Goal: Task Accomplishment & Management: Manage account settings

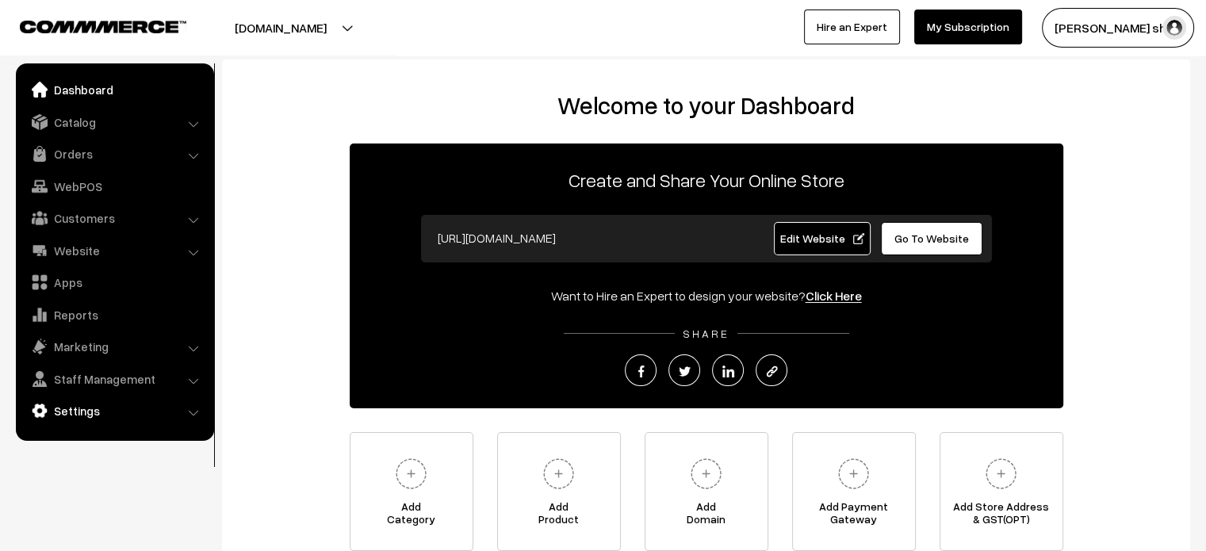
click at [92, 420] on link "Settings" at bounding box center [114, 411] width 189 height 29
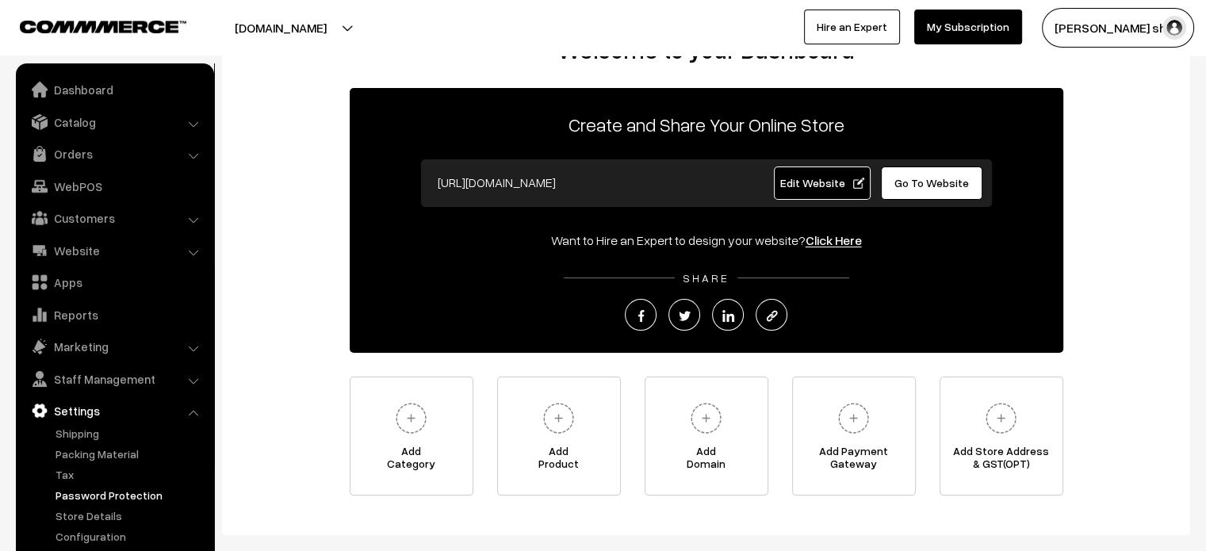
scroll to position [27, 0]
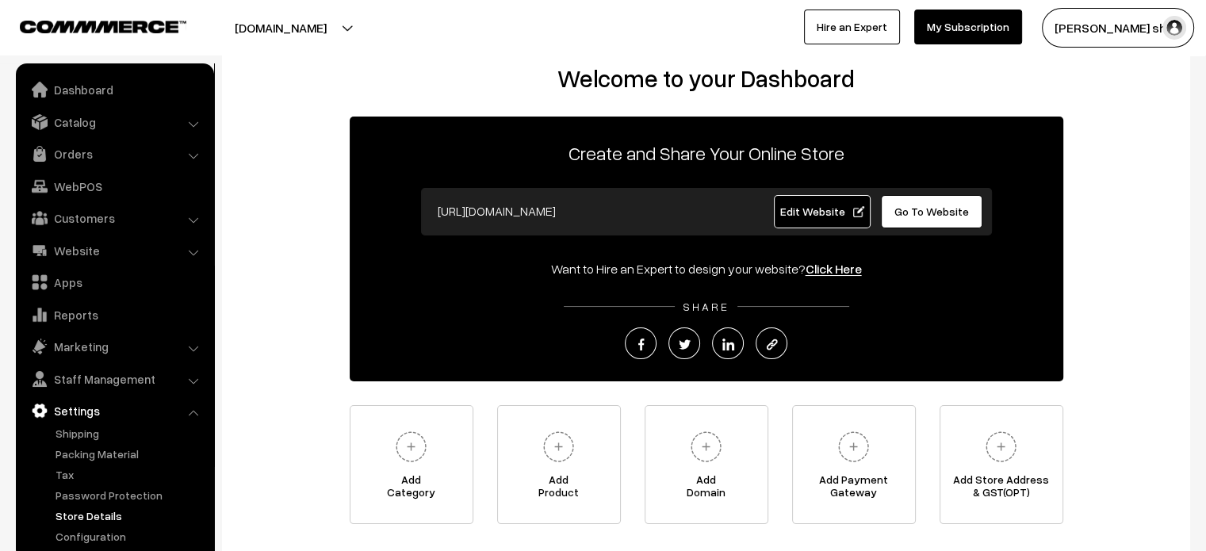
click at [102, 510] on link "Store Details" at bounding box center [130, 516] width 157 height 17
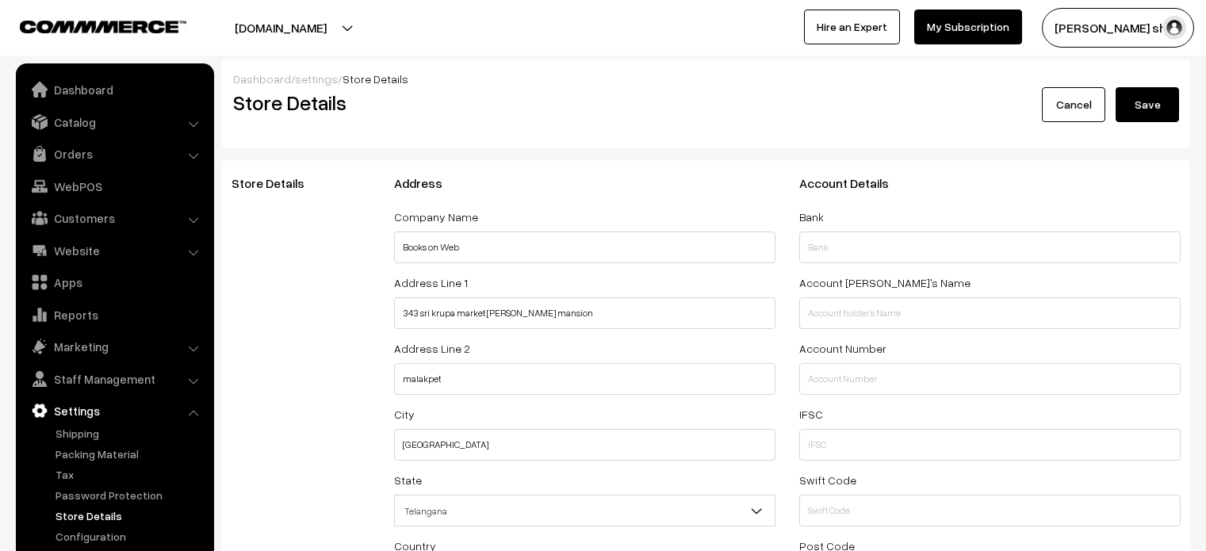
select select "99"
click at [1147, 96] on button "Save" at bounding box center [1147, 104] width 63 height 35
select select "99"
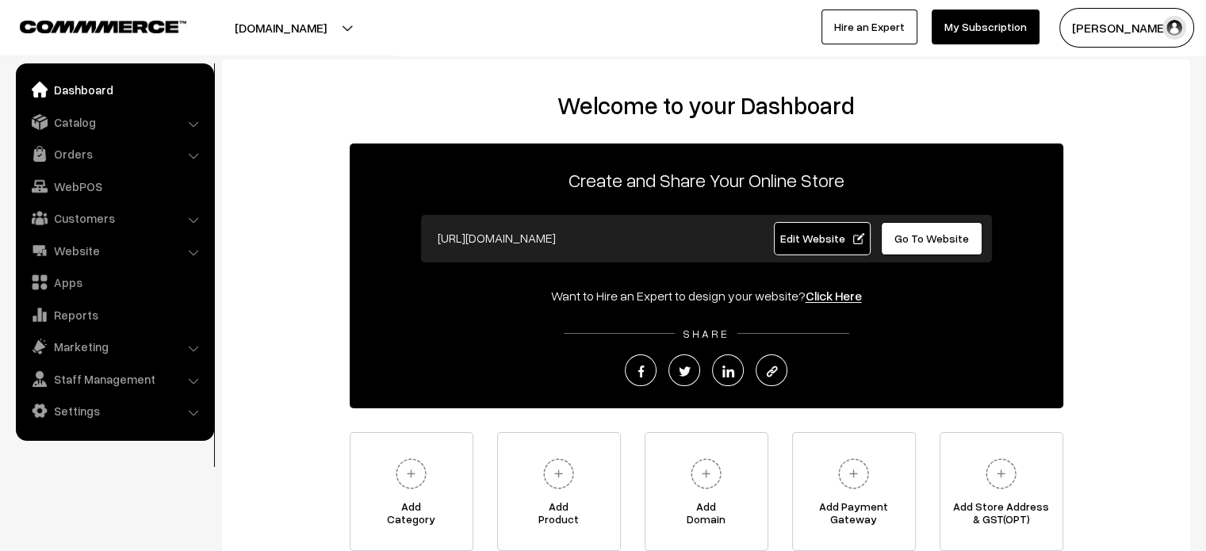
click at [95, 99] on link "Dashboard" at bounding box center [114, 89] width 189 height 29
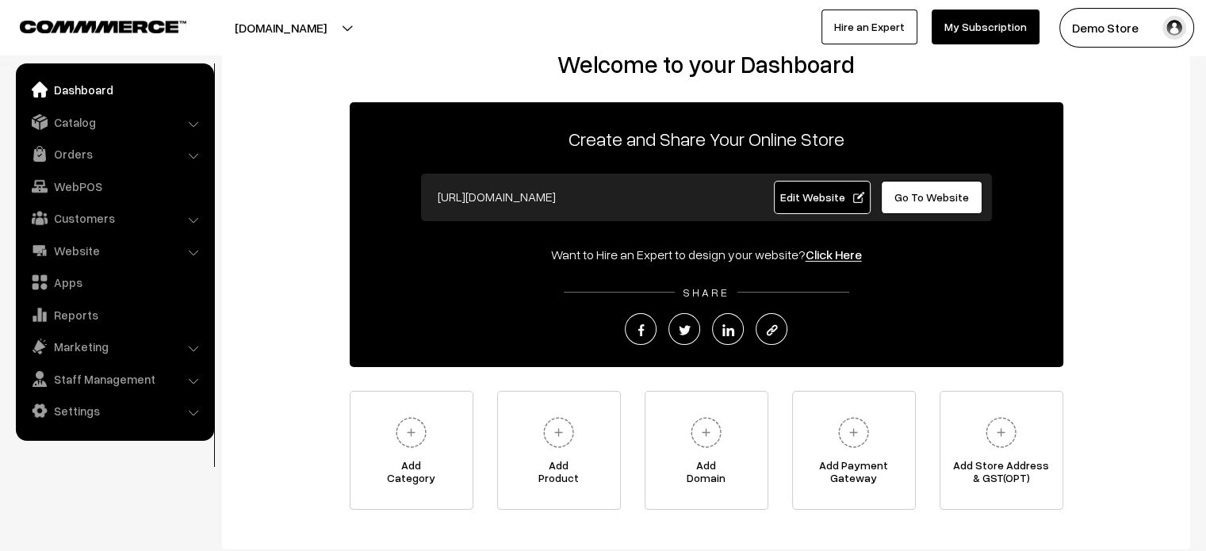
scroll to position [41, 0]
click at [114, 409] on link "Settings" at bounding box center [114, 411] width 189 height 29
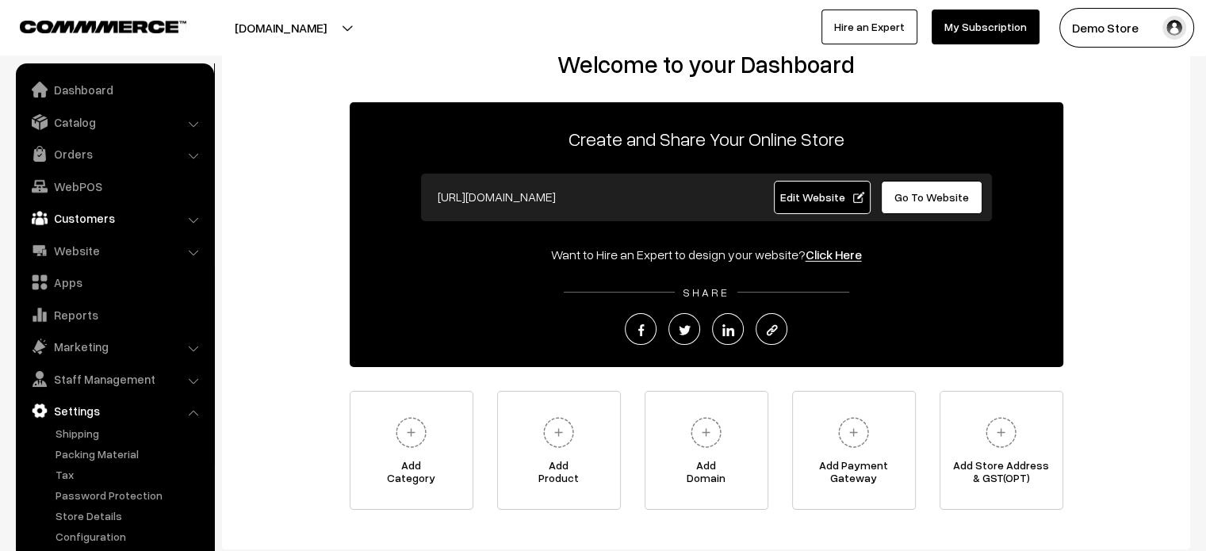
click at [98, 218] on link "Customers" at bounding box center [114, 218] width 189 height 29
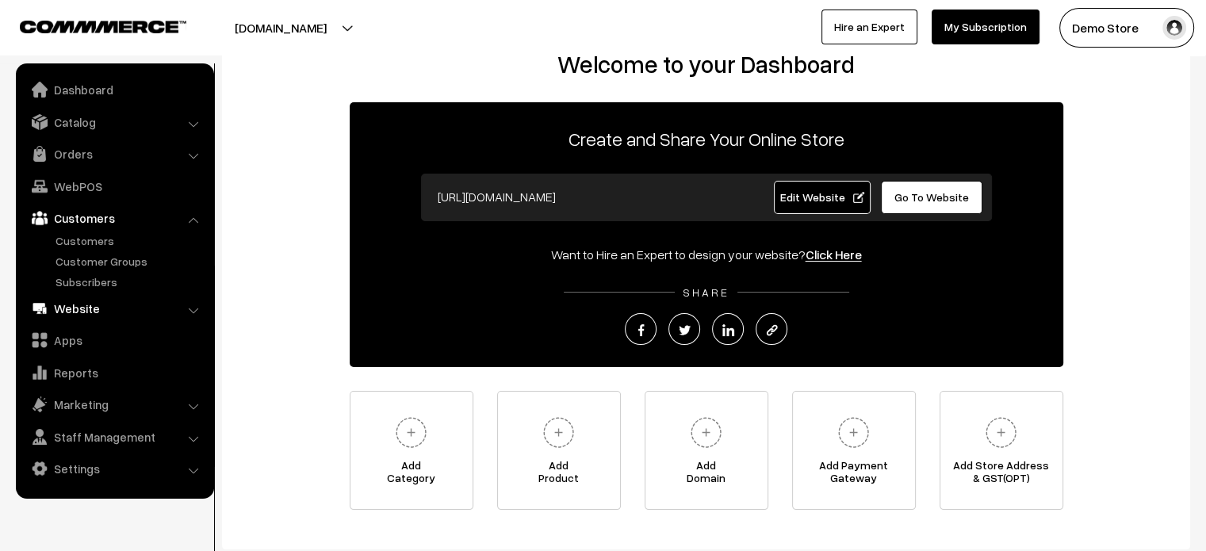
click at [111, 303] on link "Website" at bounding box center [114, 308] width 189 height 29
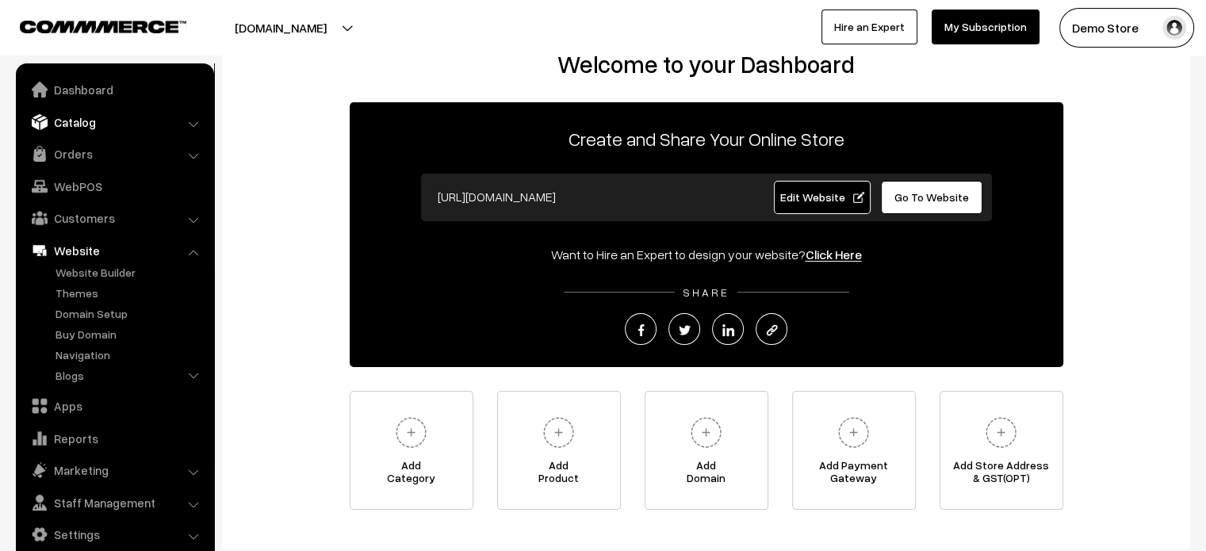
click at [165, 123] on link "Catalog" at bounding box center [114, 122] width 189 height 29
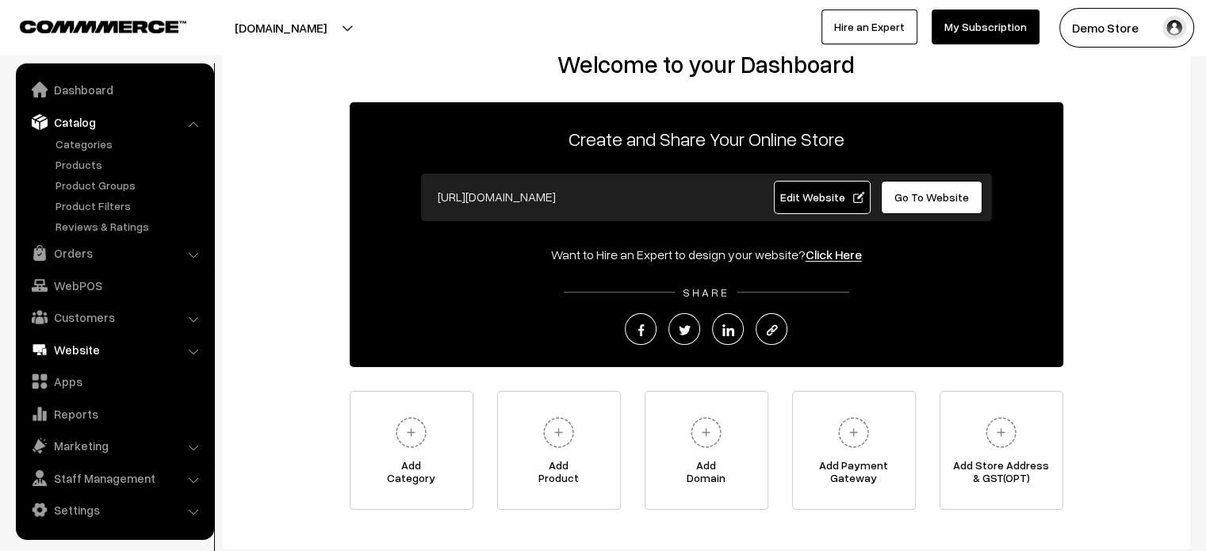
scroll to position [142, 0]
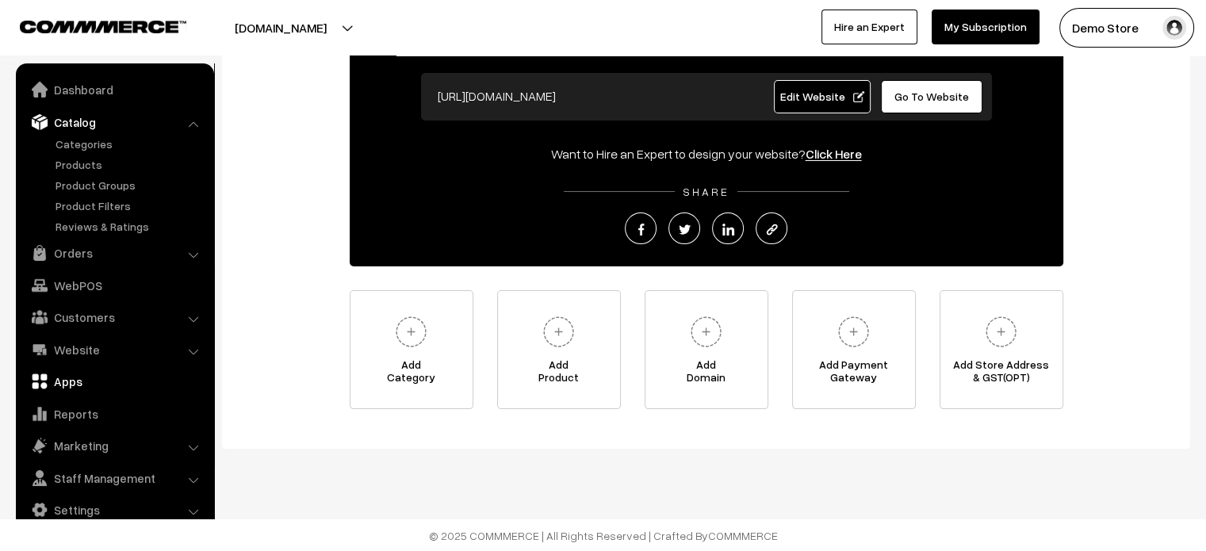
click at [67, 393] on link "Apps" at bounding box center [114, 381] width 189 height 29
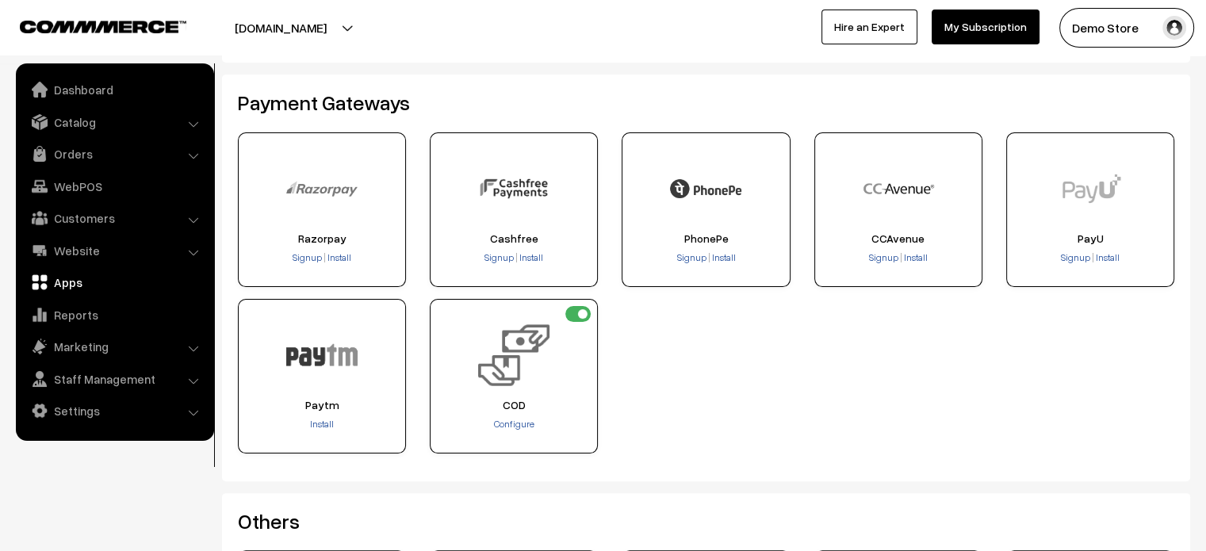
scroll to position [282, 0]
drag, startPoint x: 527, startPoint y: 413, endPoint x: 489, endPoint y: 399, distance: 40.7
click at [489, 399] on div "COD Configure" at bounding box center [514, 375] width 168 height 155
click at [489, 399] on span "COD" at bounding box center [513, 404] width 157 height 13
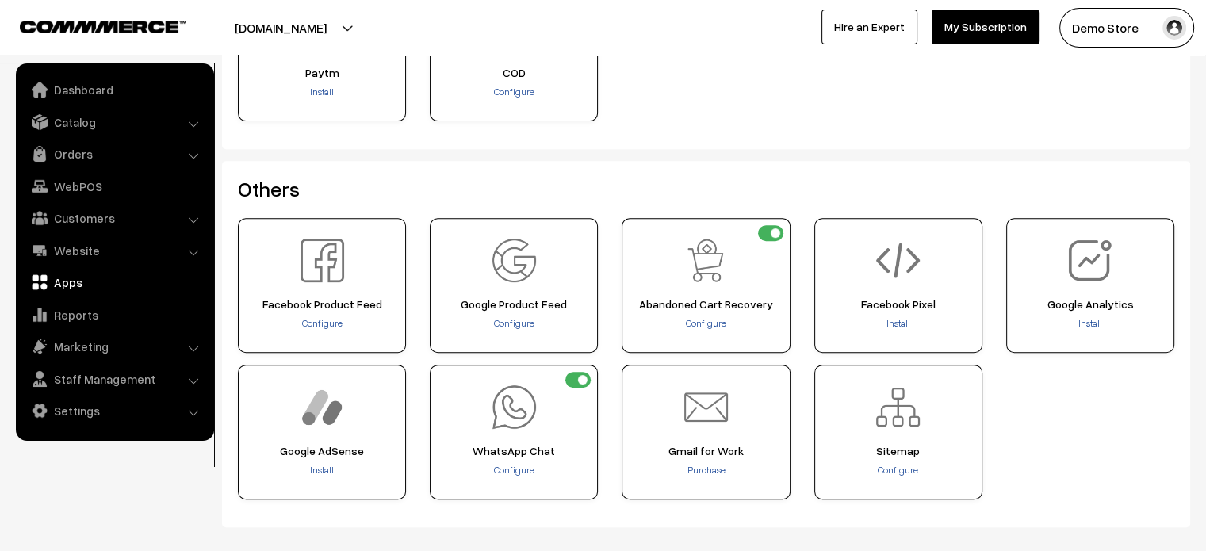
scroll to position [618, 0]
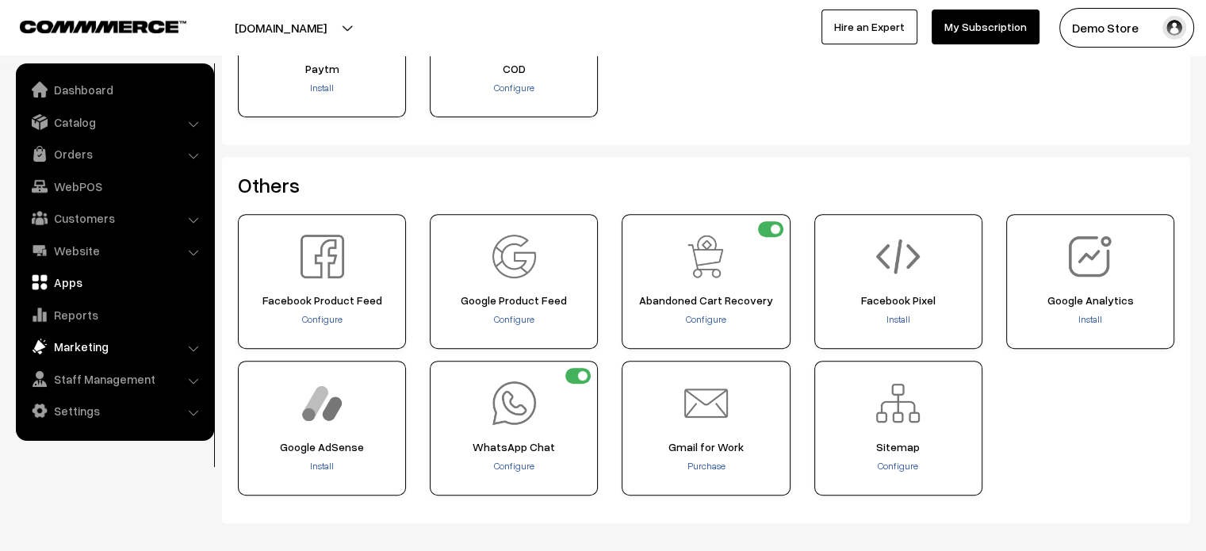
click at [134, 353] on link "Marketing" at bounding box center [114, 346] width 189 height 29
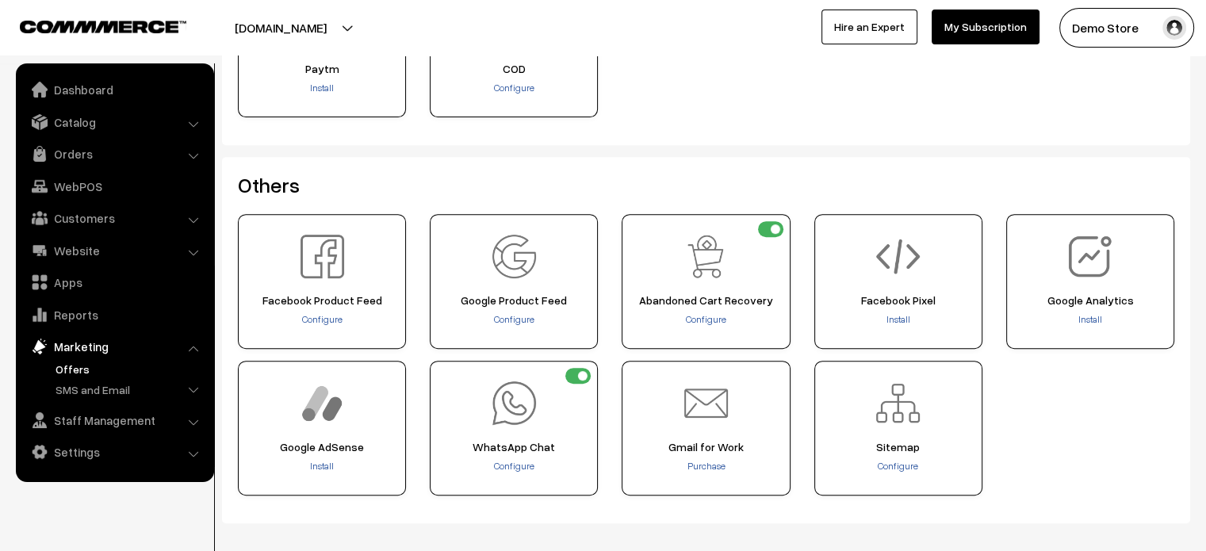
click at [89, 366] on link "Offers" at bounding box center [130, 369] width 157 height 17
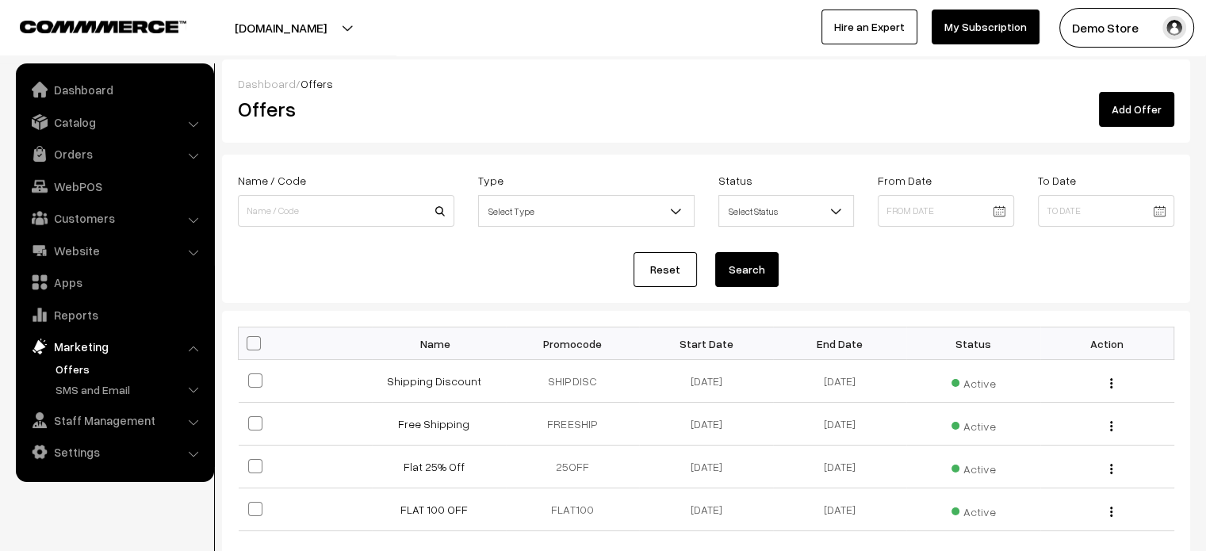
click at [1132, 109] on link "Add Offer" at bounding box center [1136, 109] width 75 height 35
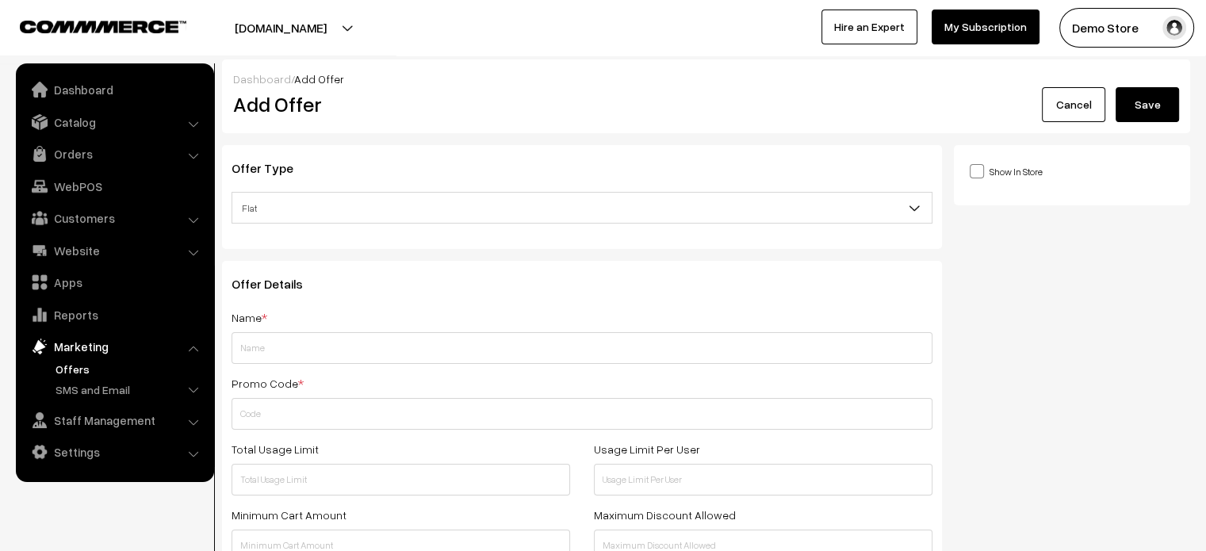
scroll to position [9, 0]
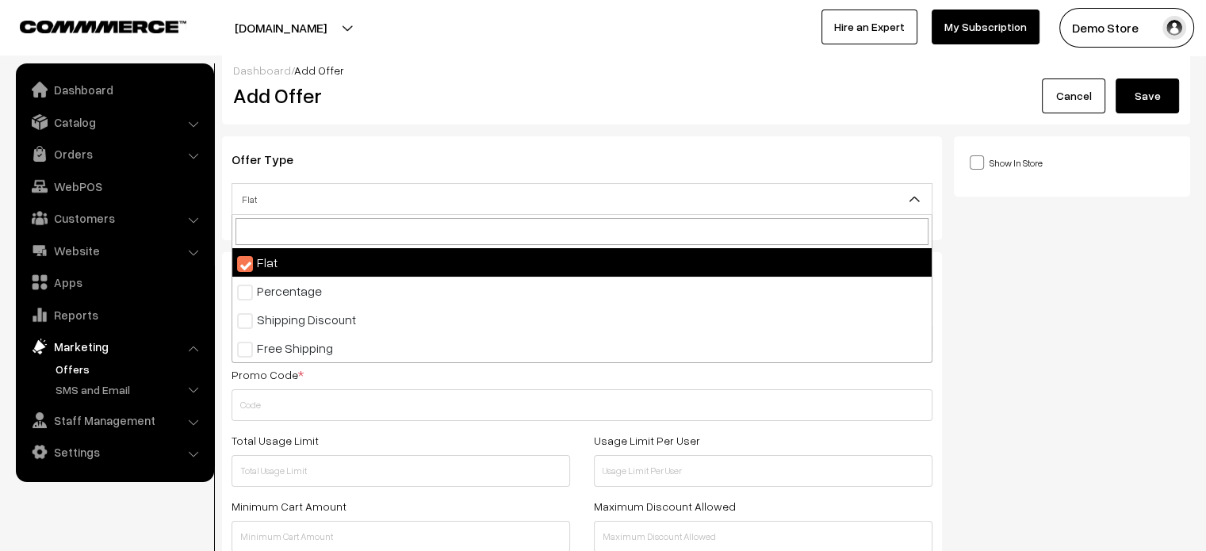
click at [623, 206] on span "Flat" at bounding box center [581, 200] width 699 height 28
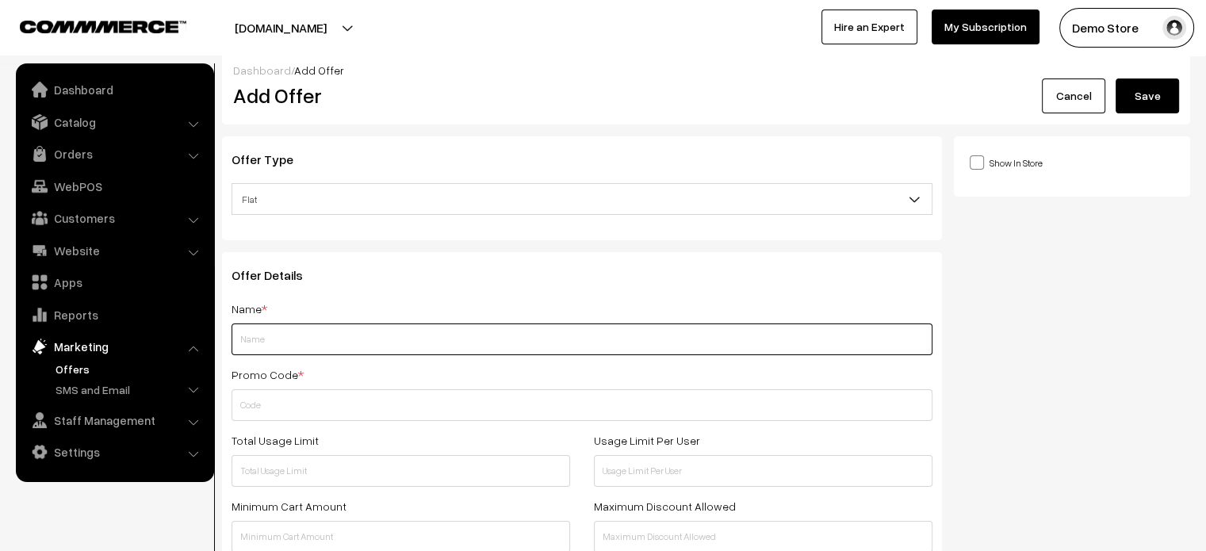
click at [397, 334] on input "text" at bounding box center [582, 340] width 701 height 32
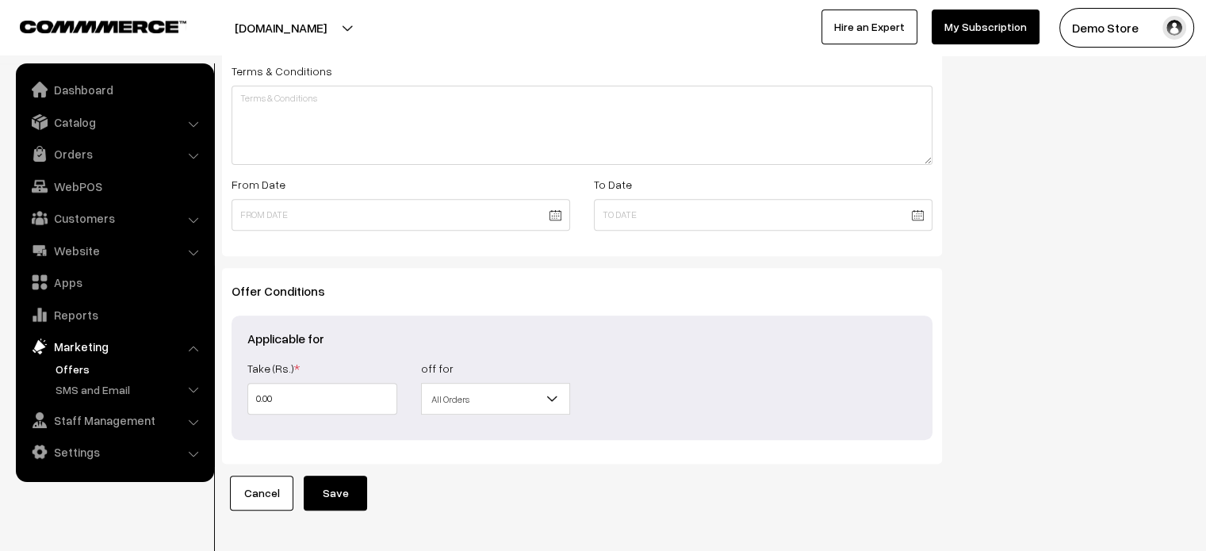
scroll to position [568, 0]
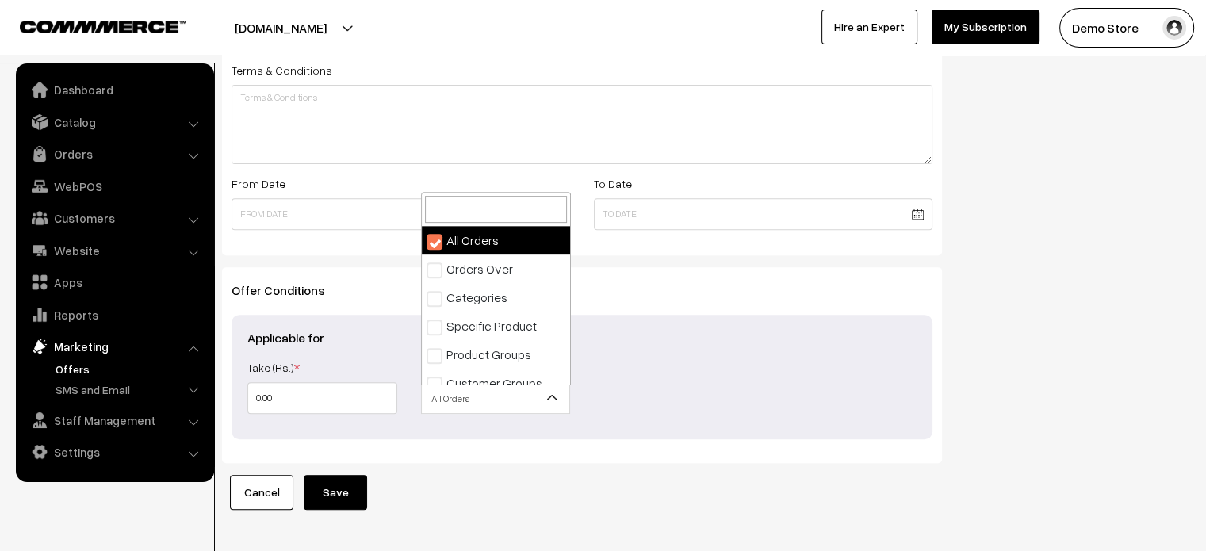
click at [568, 395] on span "All Orders" at bounding box center [496, 399] width 148 height 28
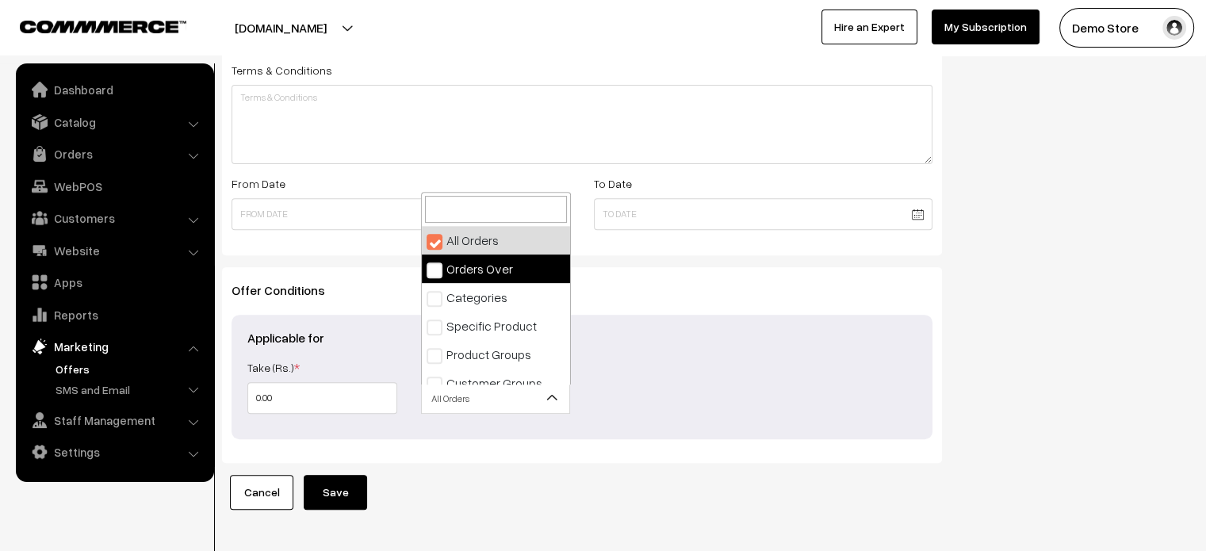
select select "2"
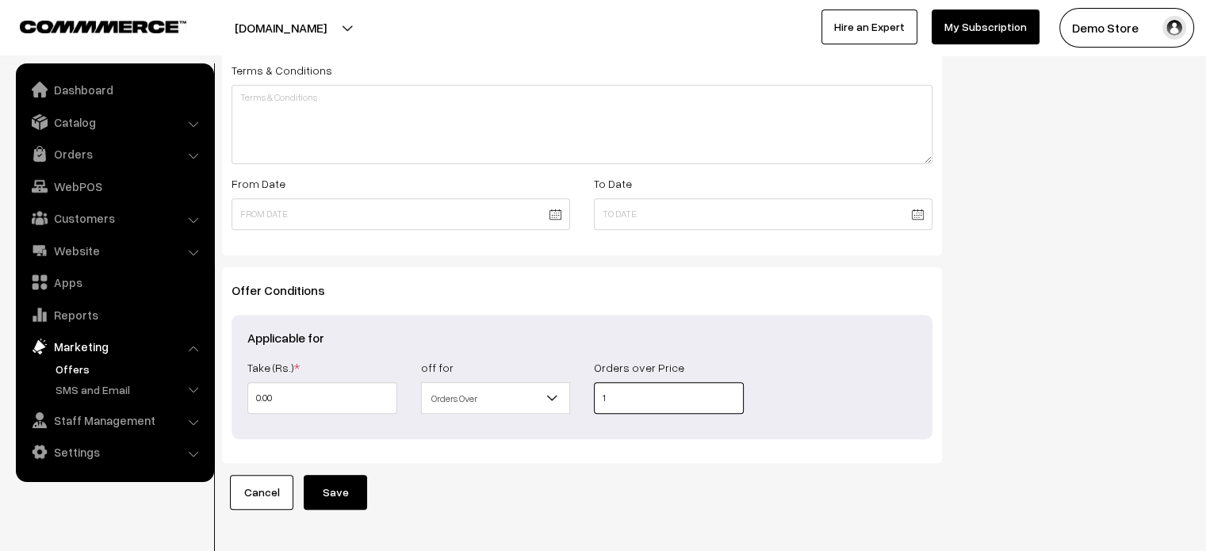
click at [607, 404] on input "1" at bounding box center [669, 398] width 150 height 32
type input "1000"
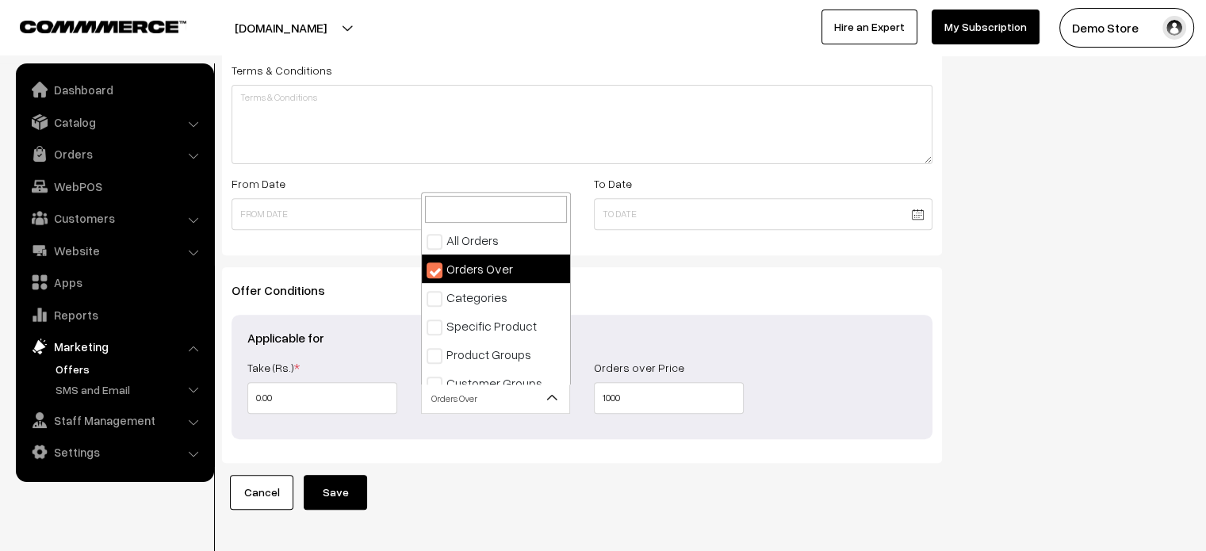
click at [517, 389] on span "Orders Over" at bounding box center [496, 399] width 148 height 28
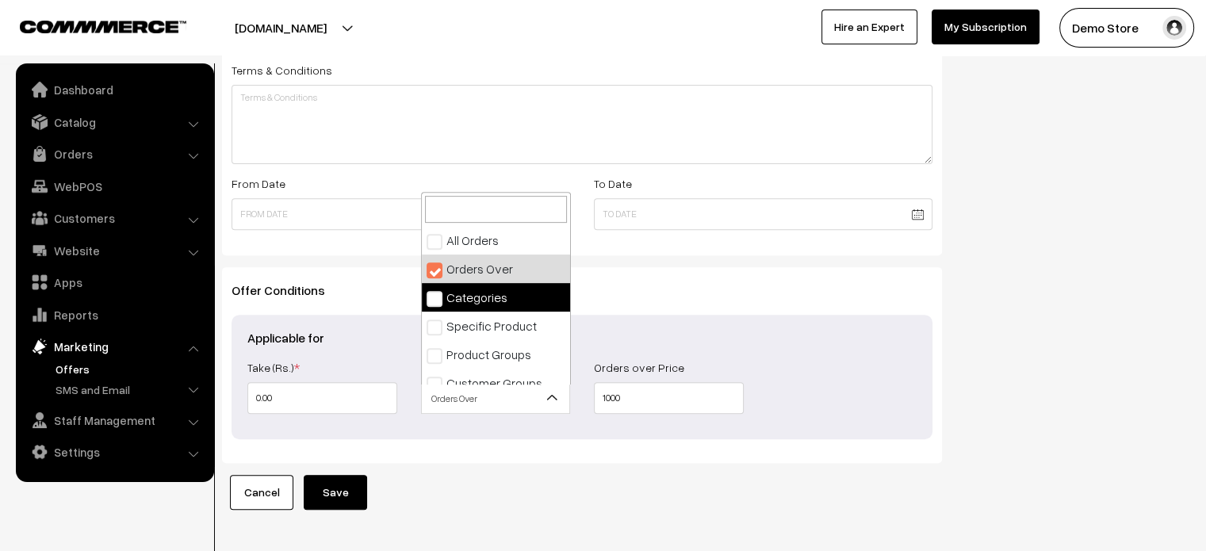
select select "3"
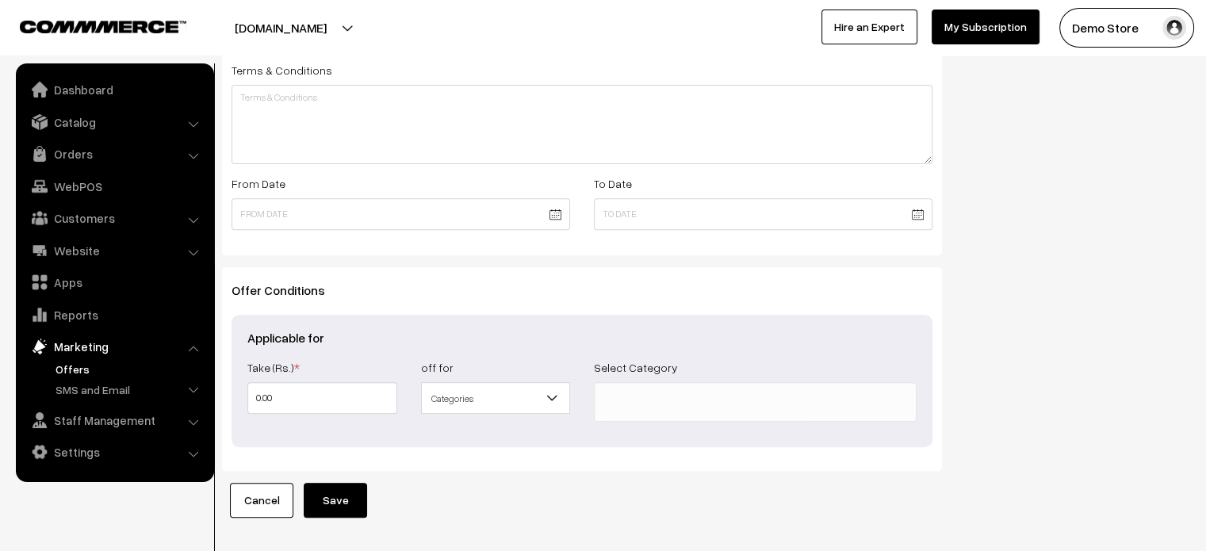
click at [636, 410] on ul at bounding box center [755, 399] width 321 height 32
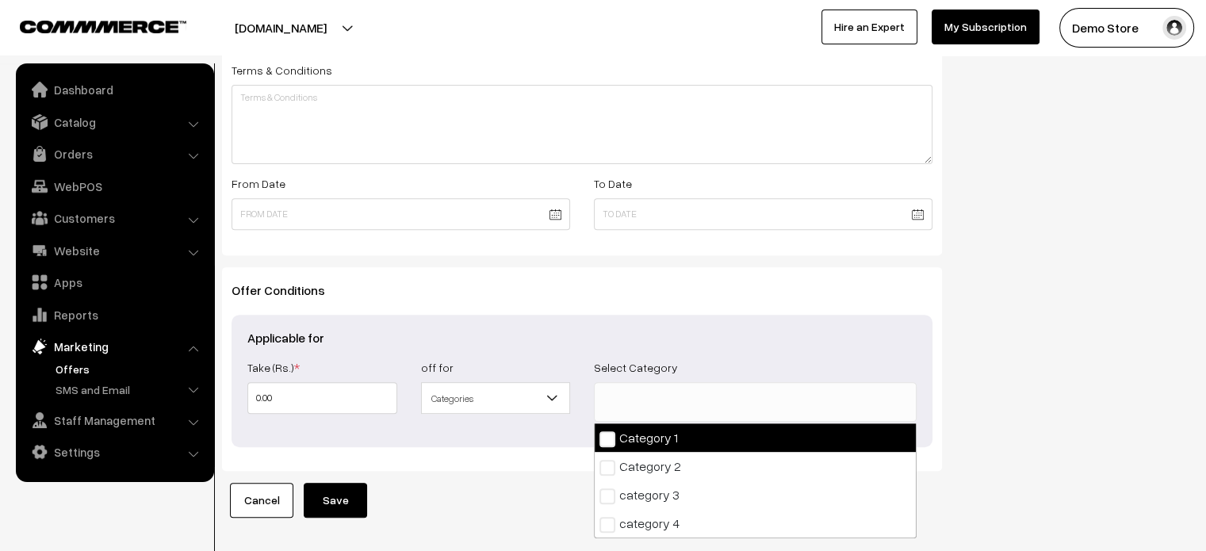
select select "5"
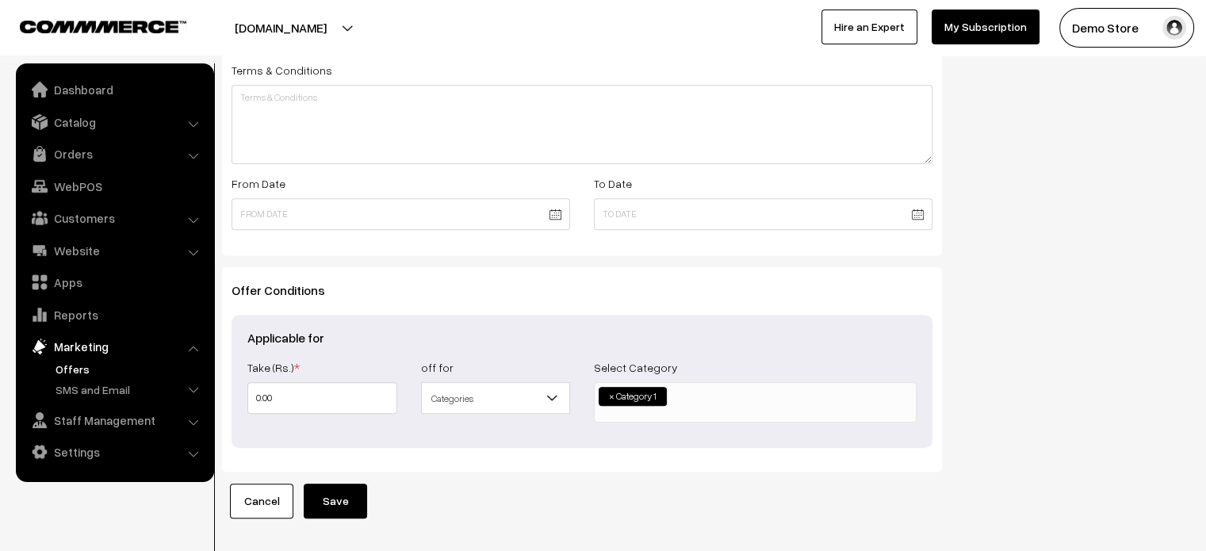
click at [674, 405] on ul "× Category 1" at bounding box center [755, 400] width 321 height 35
click at [751, 397] on input "search" at bounding box center [747, 395] width 7 height 16
click at [544, 399] on b at bounding box center [552, 398] width 16 height 16
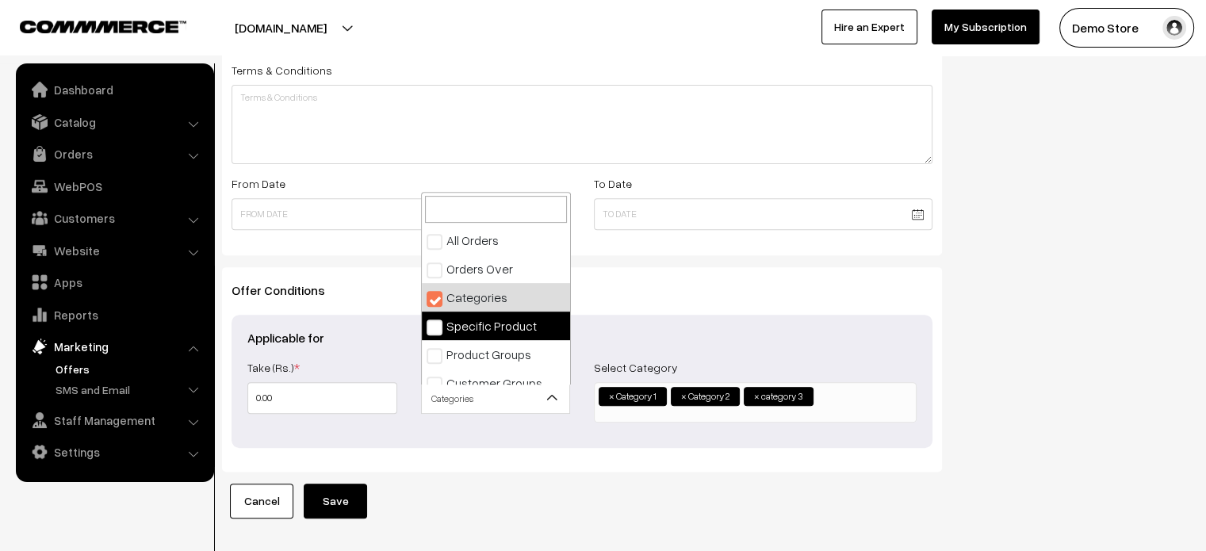
select select "4"
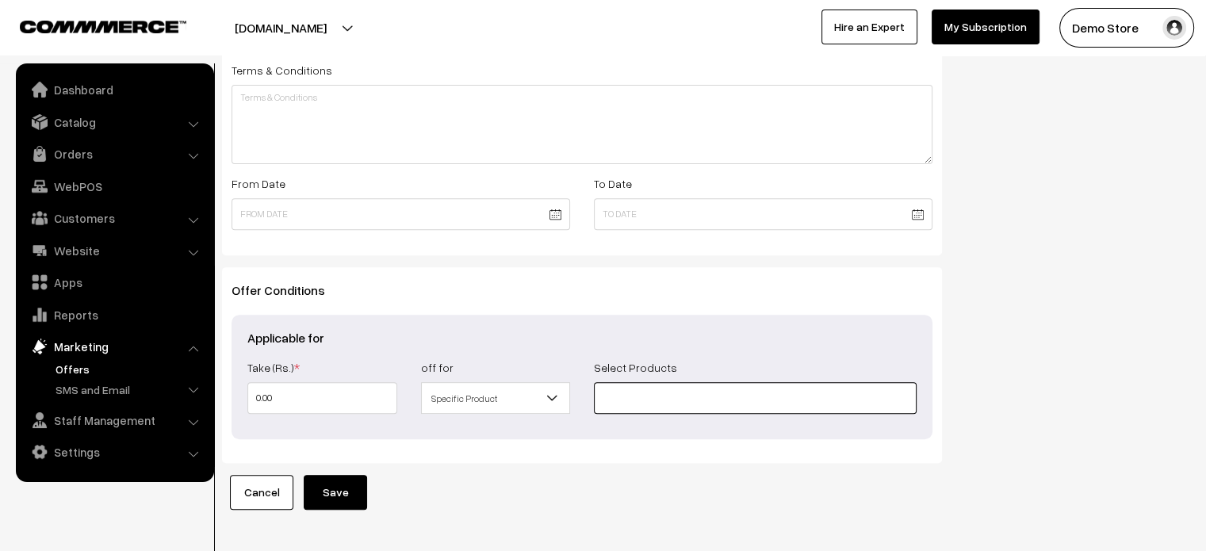
click at [667, 399] on input at bounding box center [755, 398] width 323 height 32
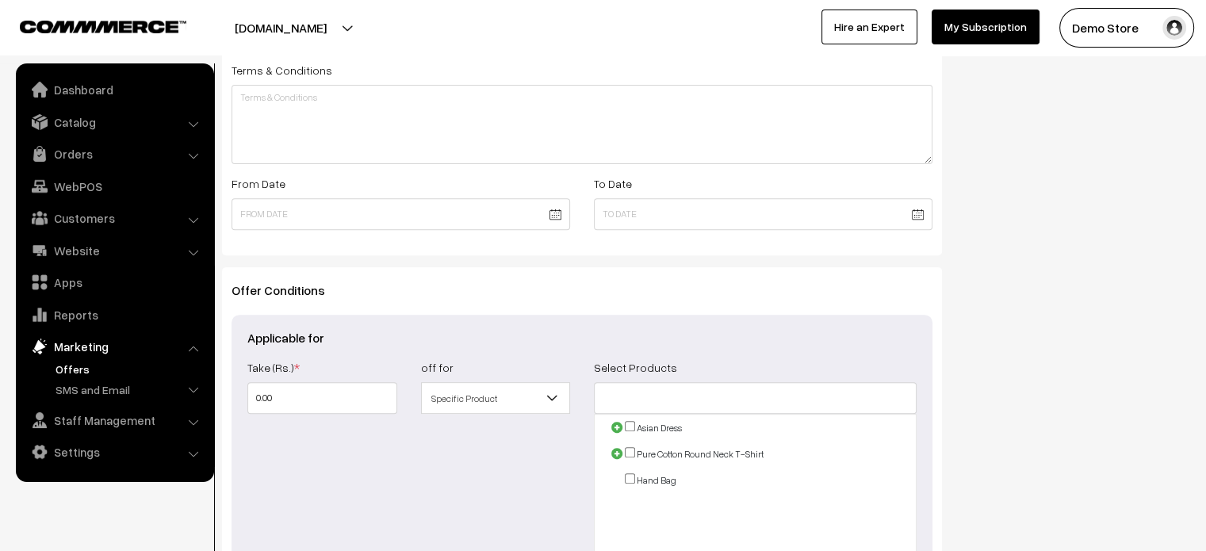
click at [630, 429] on input "checkbox" at bounding box center [630, 426] width 10 height 10
checkbox input "true"
click at [629, 453] on input "checkbox" at bounding box center [630, 452] width 10 height 10
checkbox input "true"
click at [627, 476] on input "checkbox" at bounding box center [630, 478] width 10 height 10
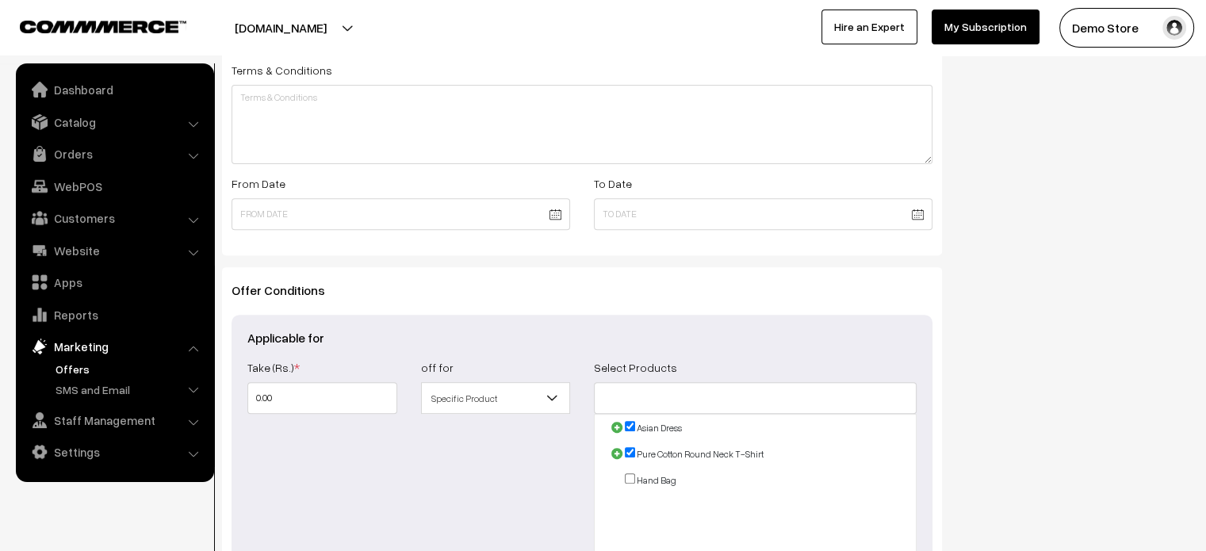
checkbox input "true"
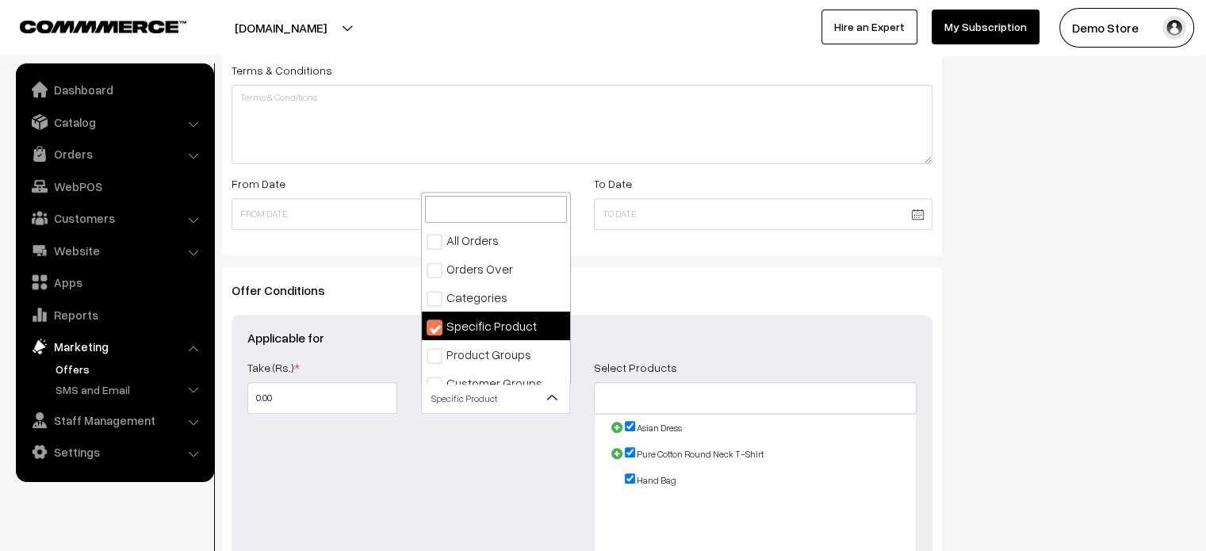
click at [539, 397] on span "Specific Product" at bounding box center [496, 399] width 148 height 28
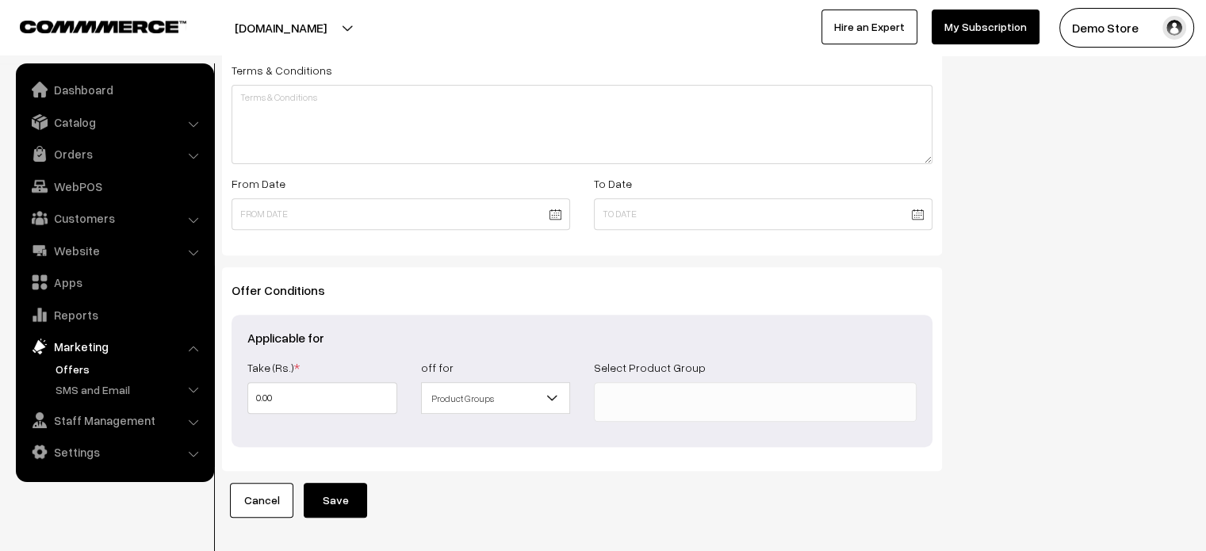
click at [630, 407] on ul at bounding box center [755, 399] width 321 height 32
drag, startPoint x: 630, startPoint y: 415, endPoint x: 508, endPoint y: 404, distance: 123.4
click at [508, 404] on div "Take (Rs.) * 0.00 Take (%) * off for All Orders Orders Over Categories Specific…" at bounding box center [582, 395] width 693 height 74
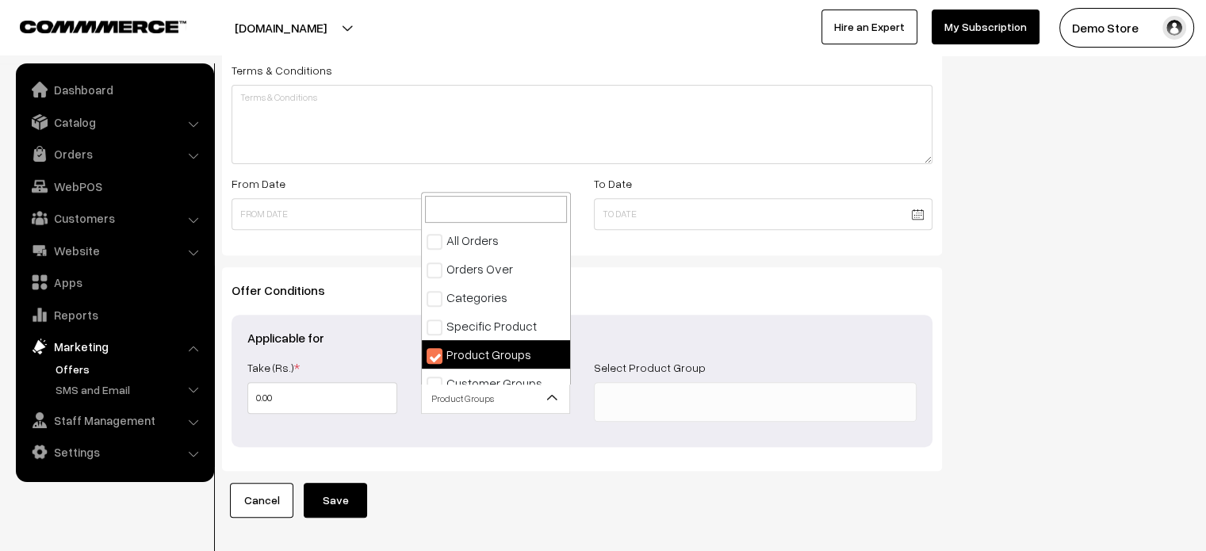
click at [508, 404] on span "Product Groups" at bounding box center [496, 399] width 148 height 28
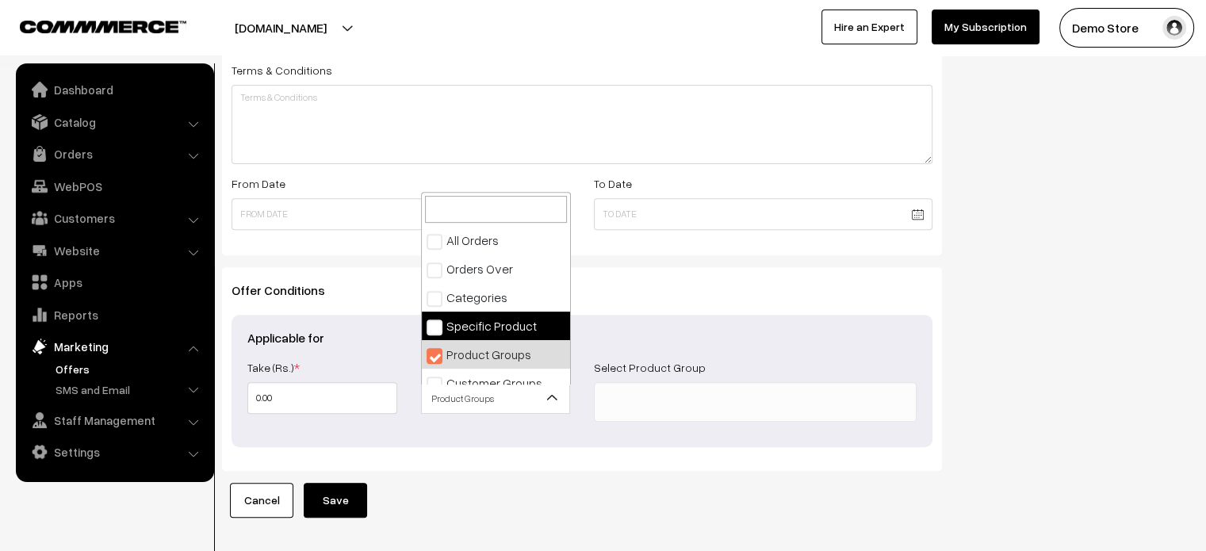
scroll to position [14, 0]
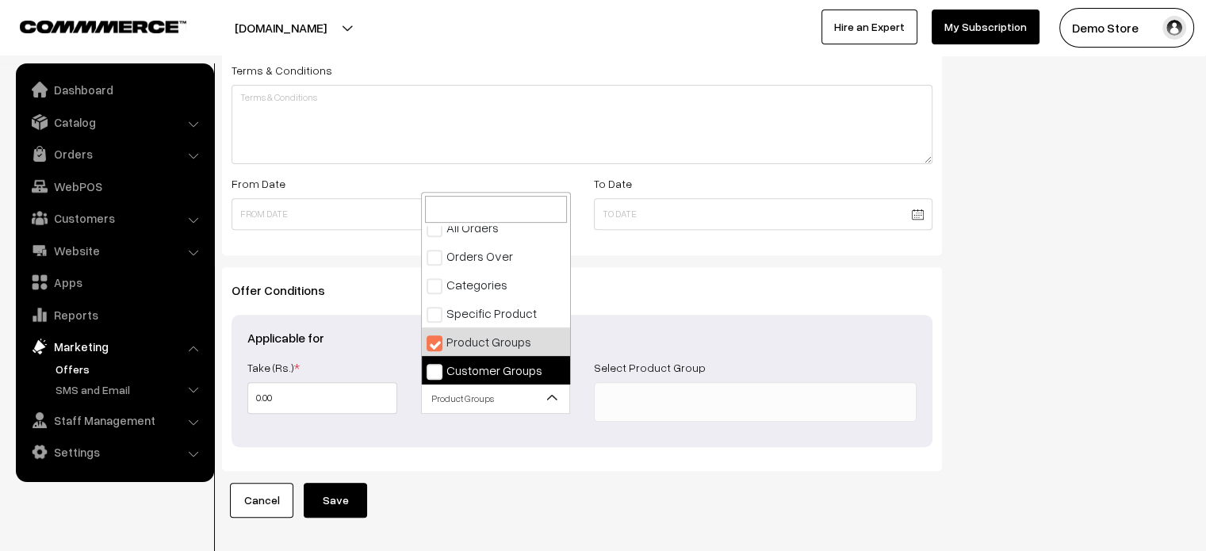
select select "6"
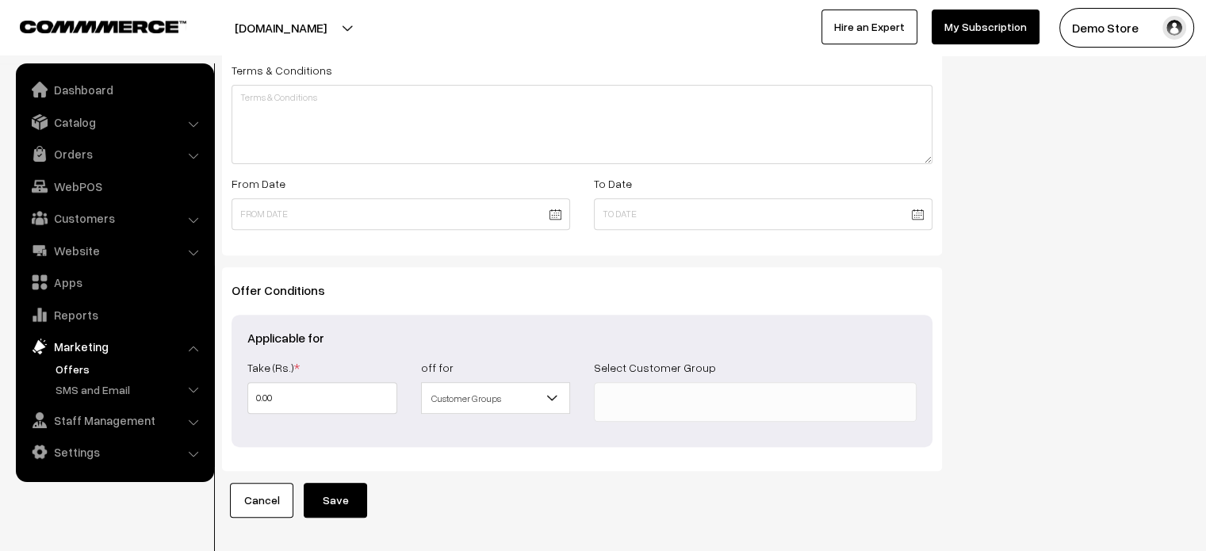
click at [660, 396] on ul at bounding box center [755, 399] width 321 height 32
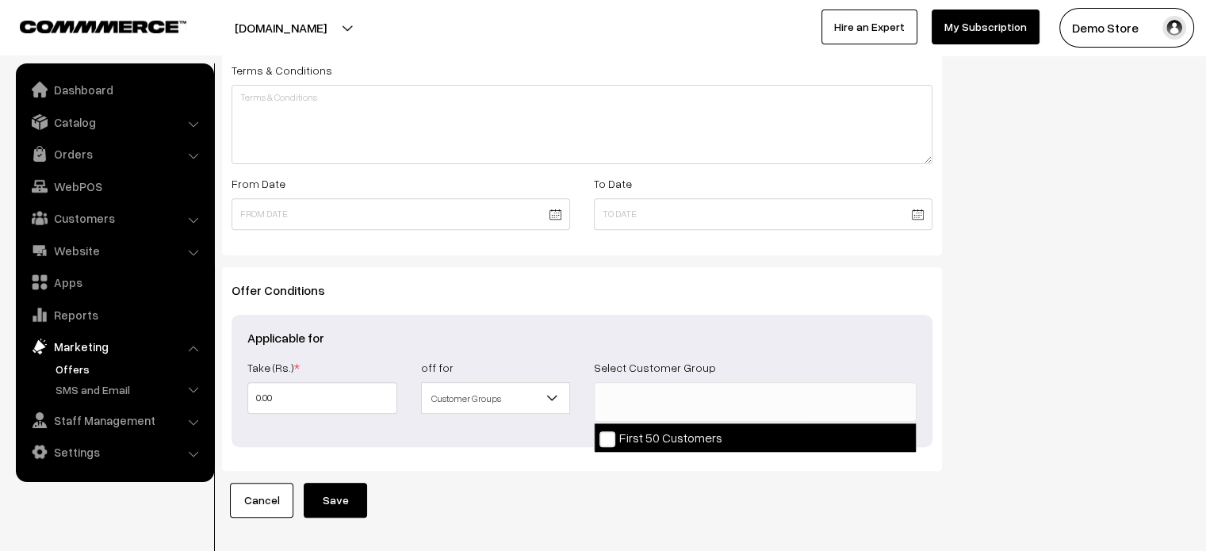
select select "1"
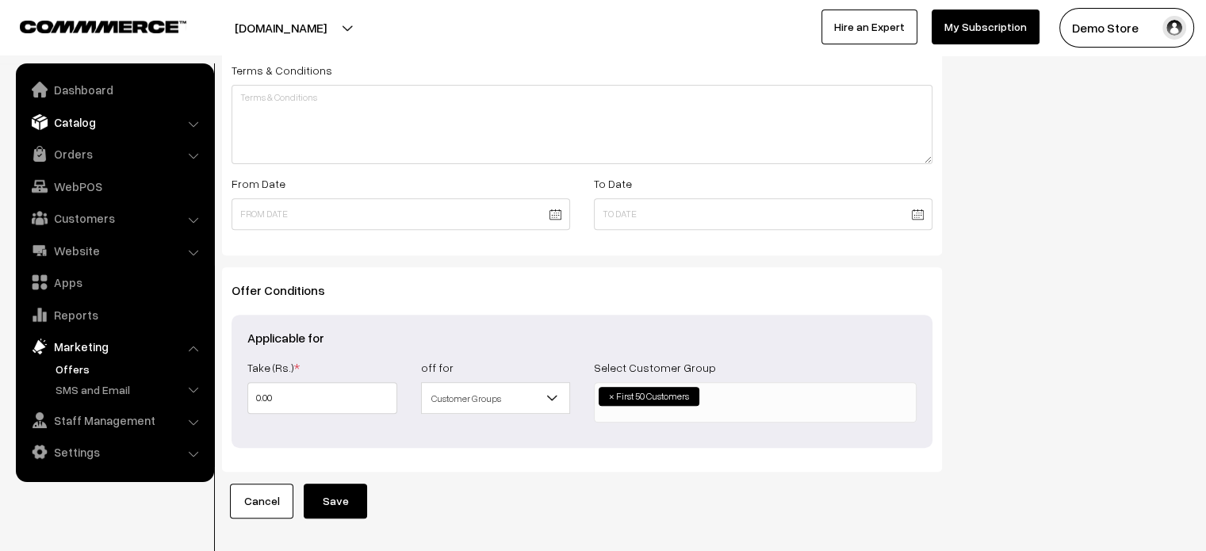
click at [109, 113] on link "Catalog" at bounding box center [114, 122] width 189 height 29
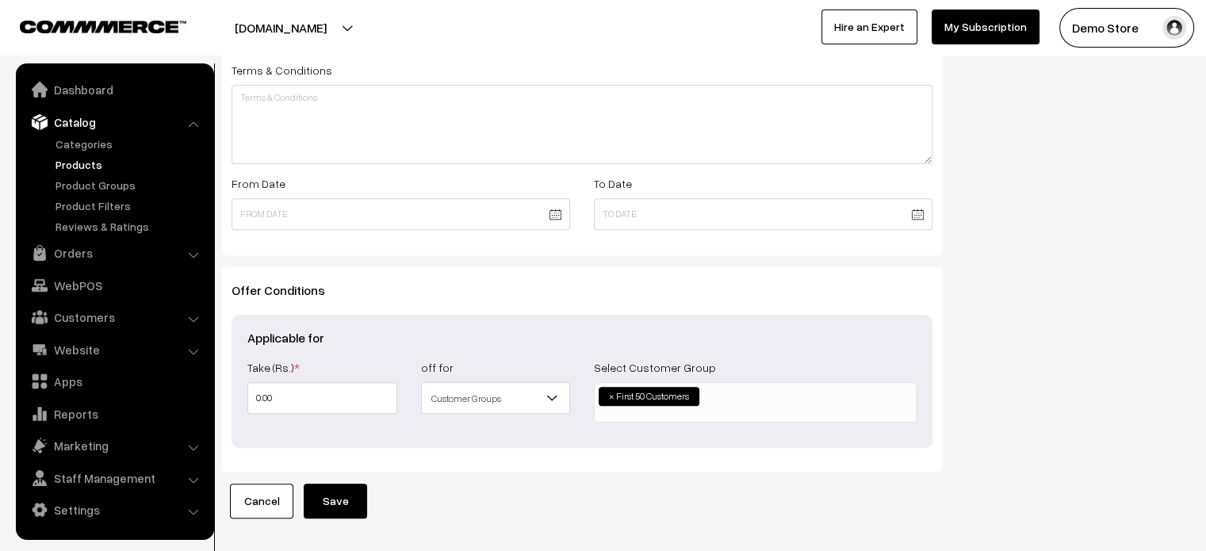
click at [84, 167] on link "Products" at bounding box center [130, 164] width 157 height 17
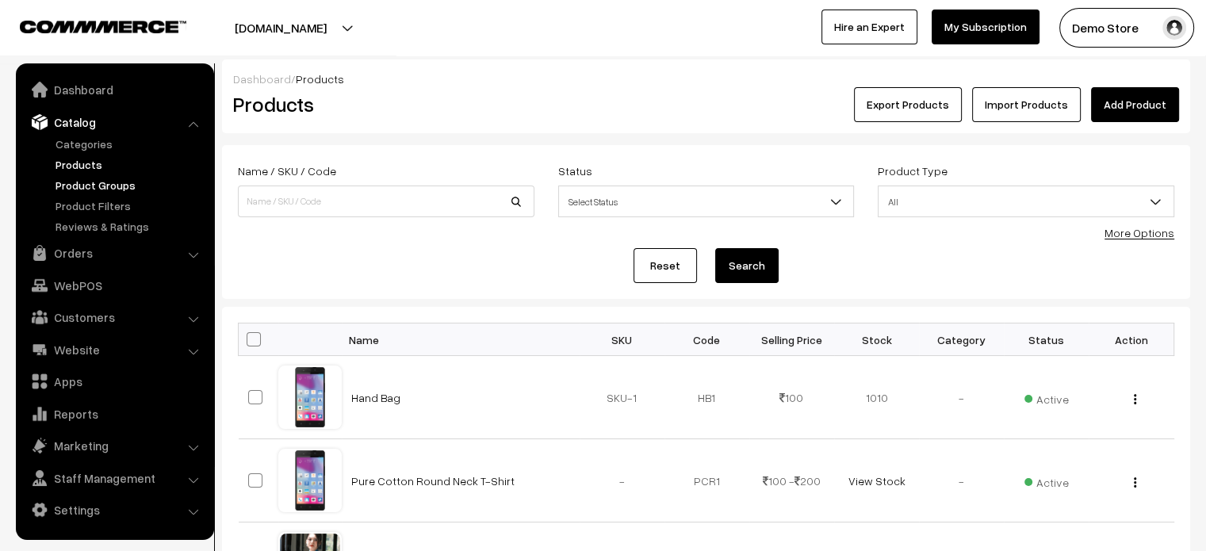
click at [104, 186] on link "Product Groups" at bounding box center [130, 185] width 157 height 17
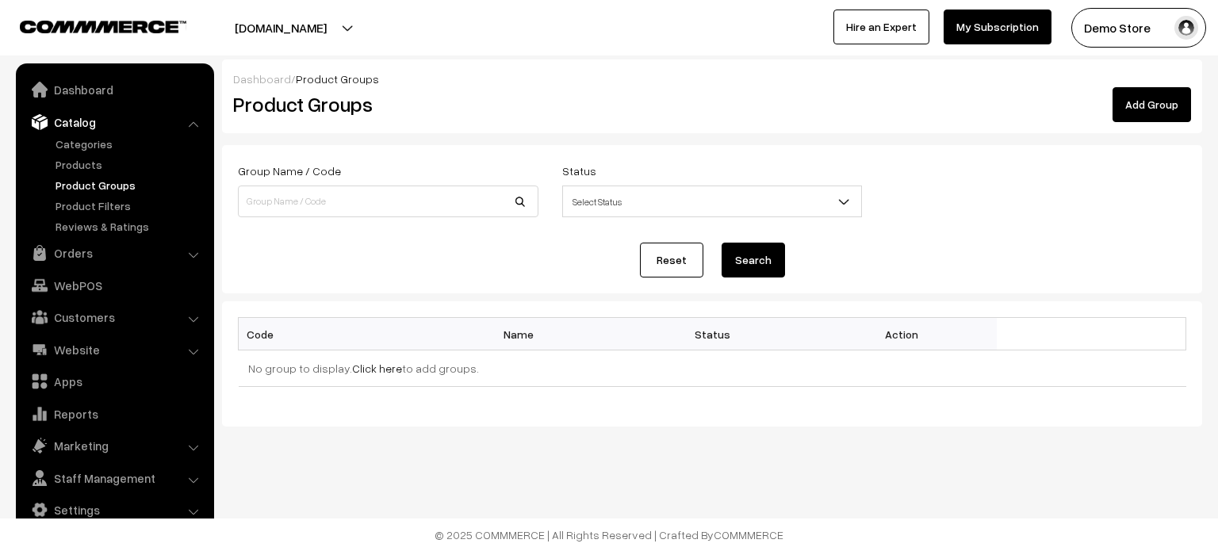
click at [1152, 105] on link "Add Group" at bounding box center [1152, 104] width 79 height 35
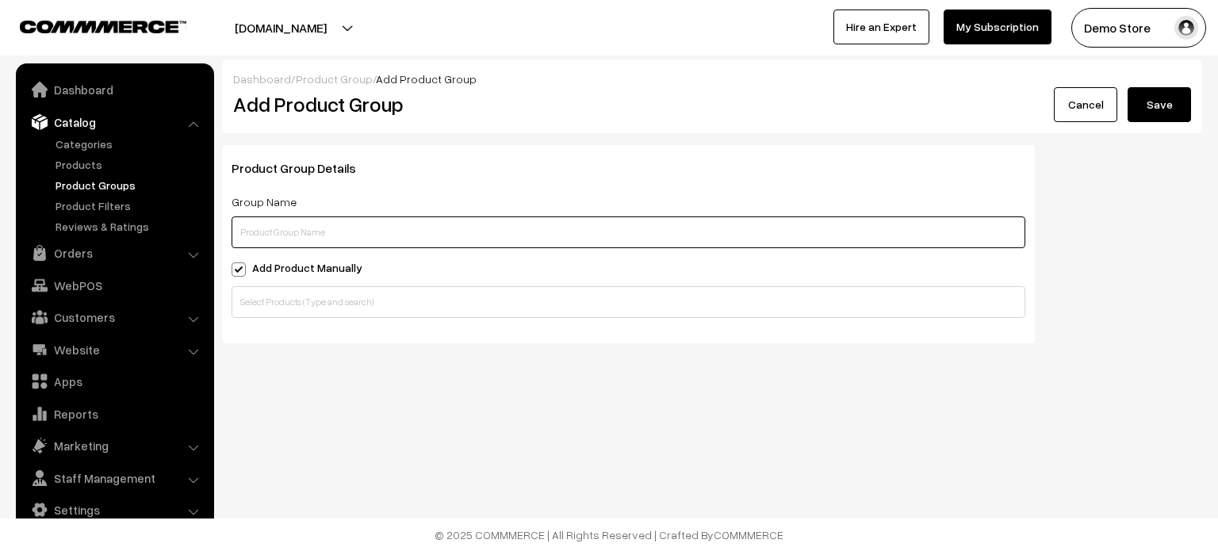
click at [276, 230] on input "text" at bounding box center [629, 233] width 794 height 32
type input "Product Group 1"
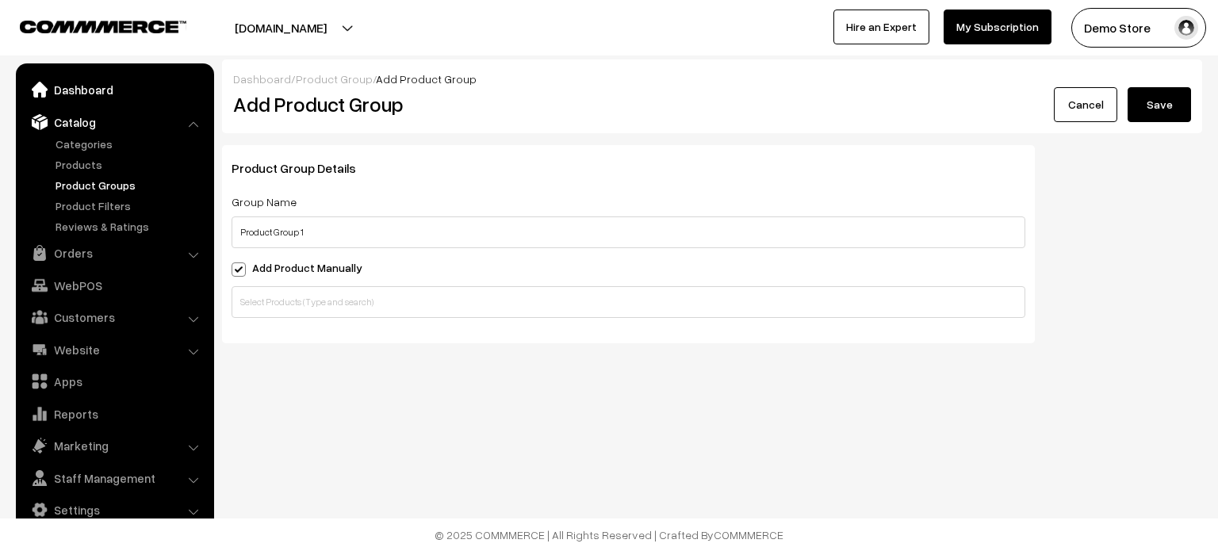
click at [77, 93] on link "Dashboard" at bounding box center [114, 89] width 189 height 29
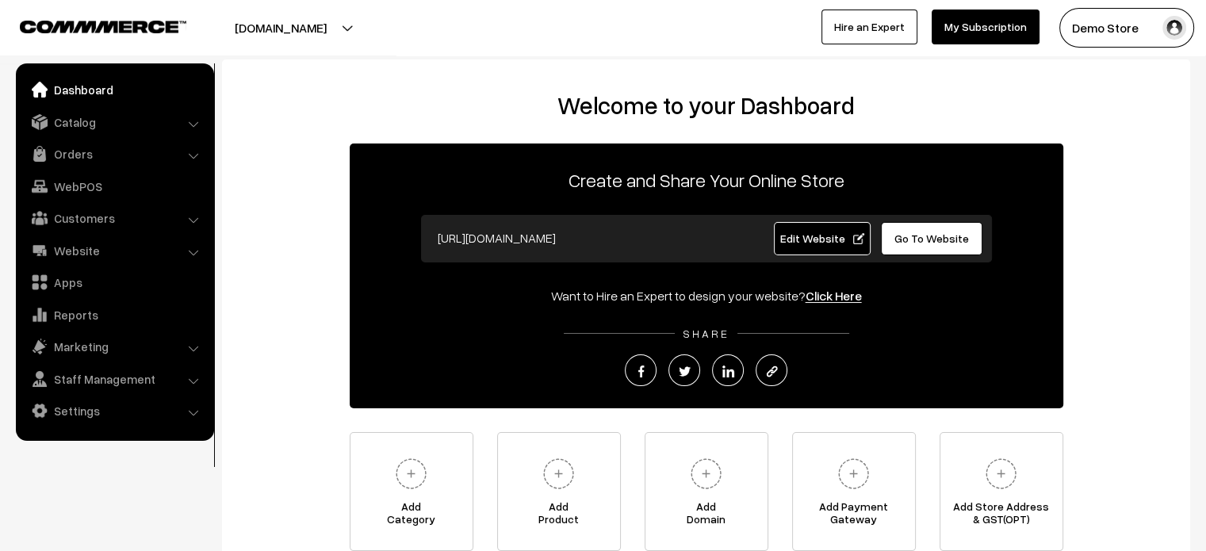
click at [89, 91] on link "Dashboard" at bounding box center [114, 89] width 189 height 29
click at [86, 217] on link "Customers" at bounding box center [114, 218] width 189 height 29
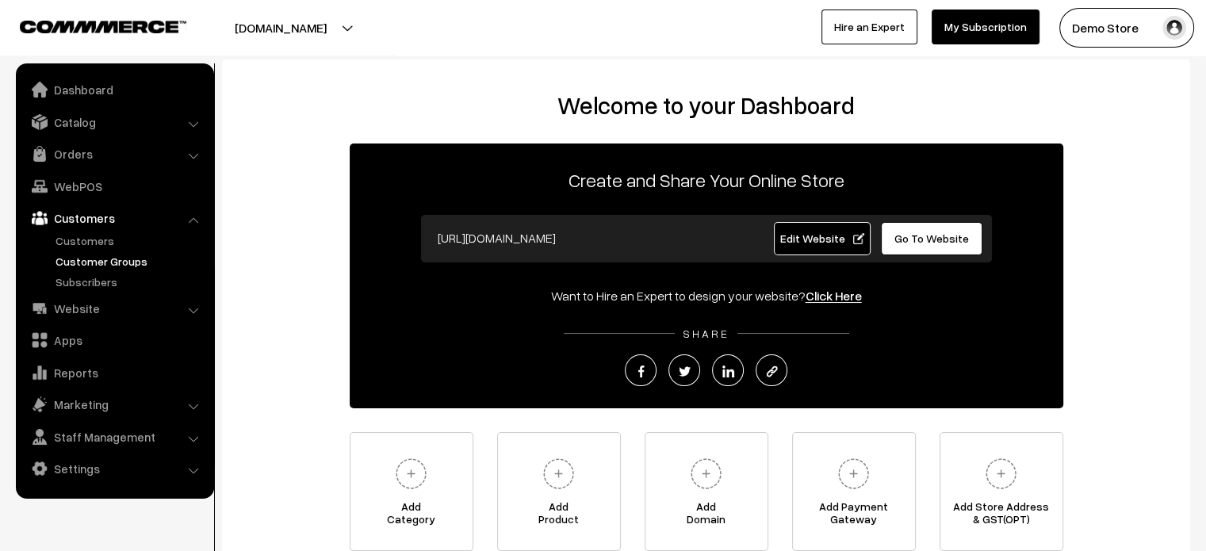
click at [96, 263] on link "Customer Groups" at bounding box center [130, 261] width 157 height 17
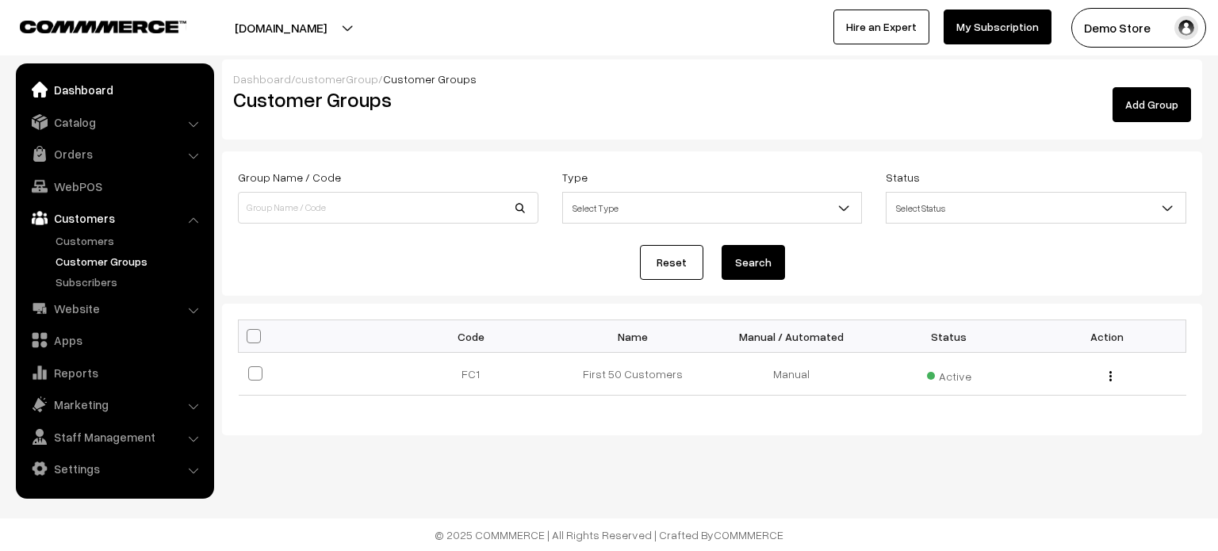
click at [94, 91] on link "Dashboard" at bounding box center [114, 89] width 189 height 29
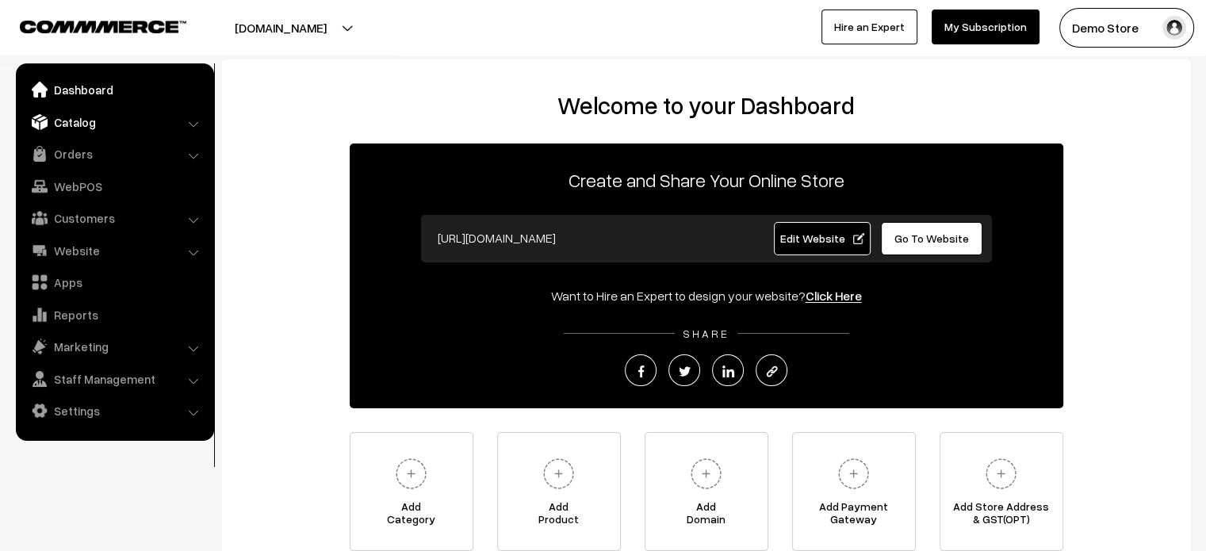
click at [86, 121] on link "Catalog" at bounding box center [114, 122] width 189 height 29
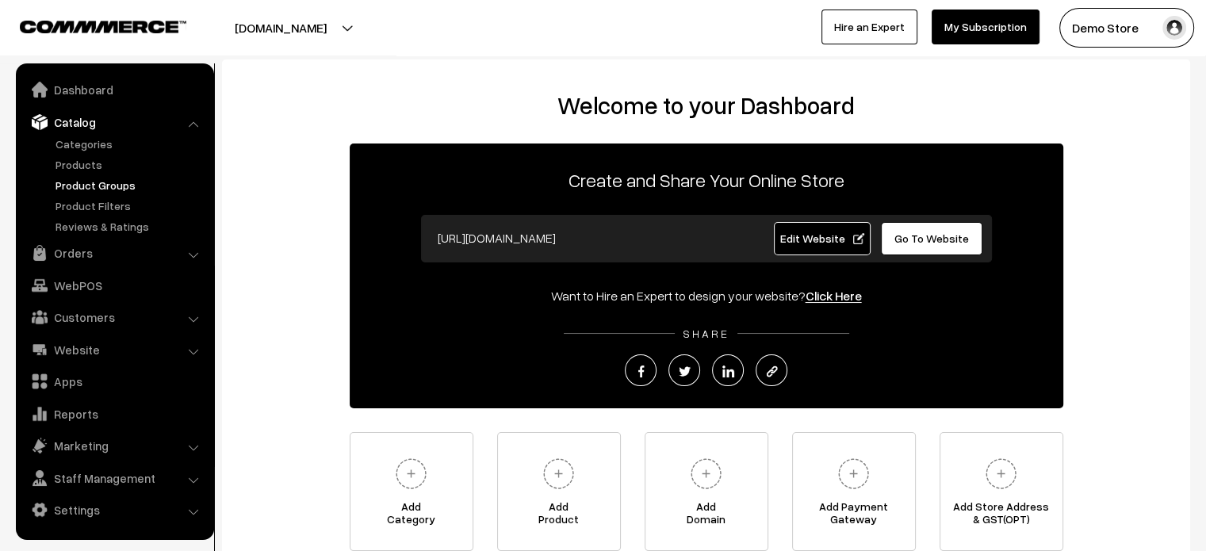
click at [79, 186] on link "Product Groups" at bounding box center [130, 185] width 157 height 17
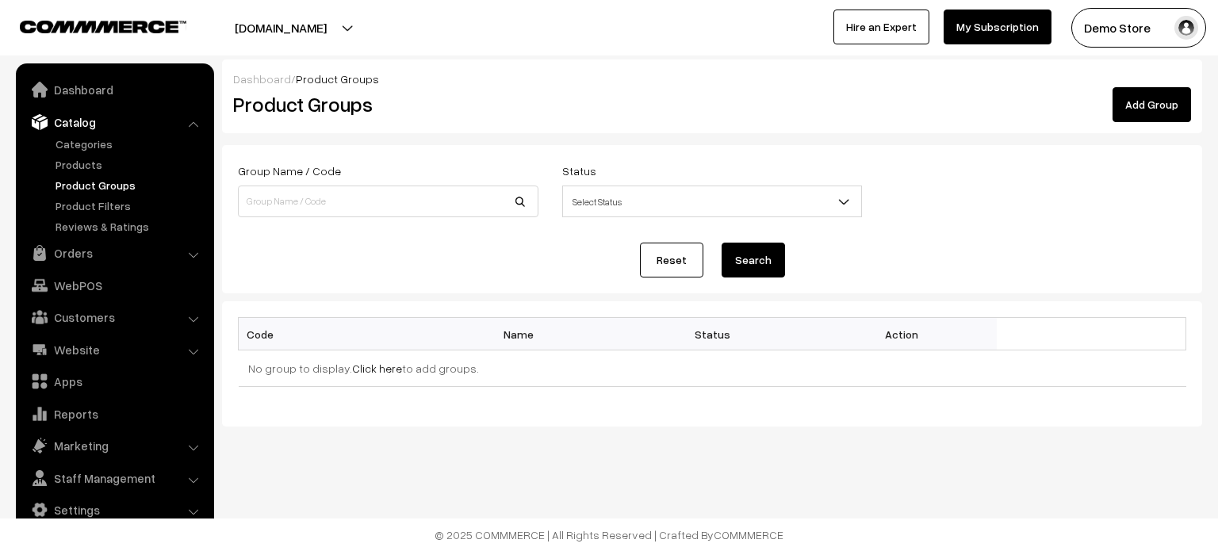
click at [1145, 104] on link "Add Group" at bounding box center [1152, 104] width 79 height 35
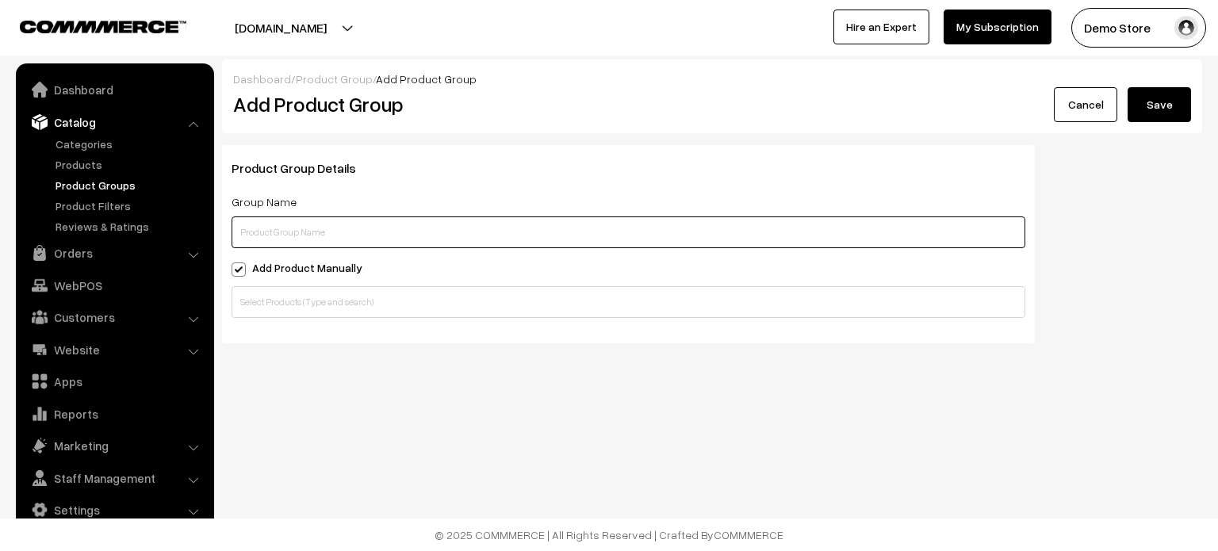
click at [381, 236] on input "text" at bounding box center [629, 233] width 794 height 32
type input "Product Group 1"
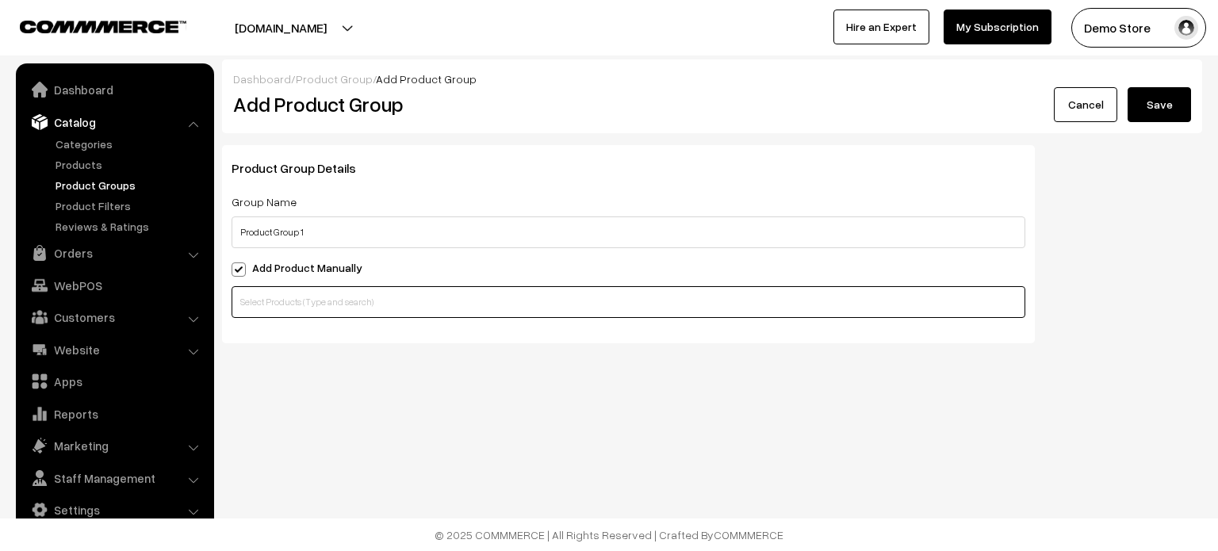
click at [262, 304] on input "text" at bounding box center [629, 302] width 794 height 32
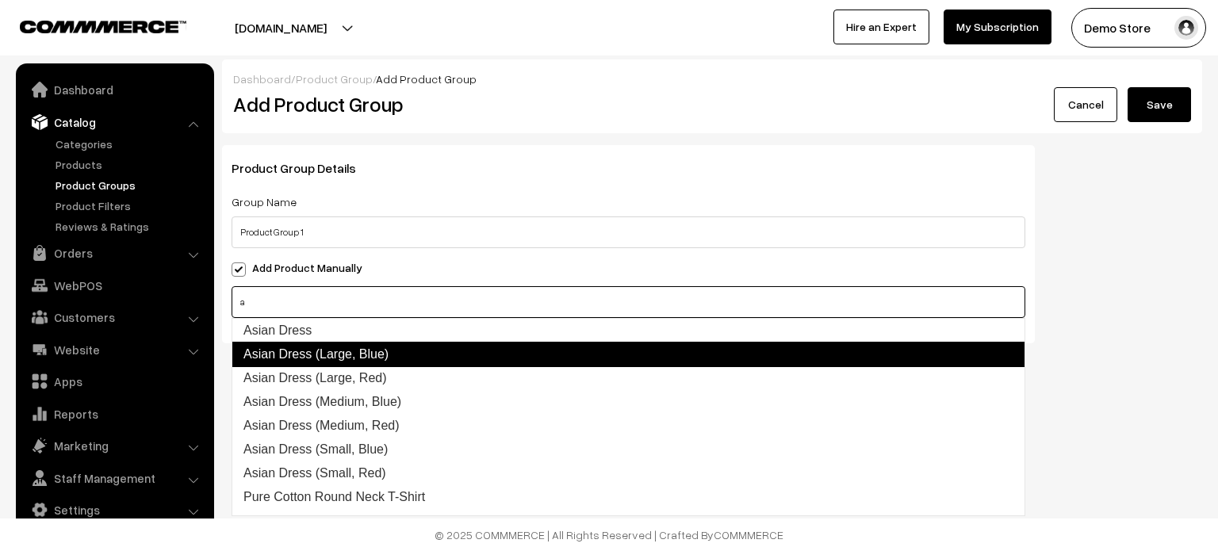
click at [297, 358] on link "Asian Dress (Large, Blue)" at bounding box center [629, 354] width 794 height 25
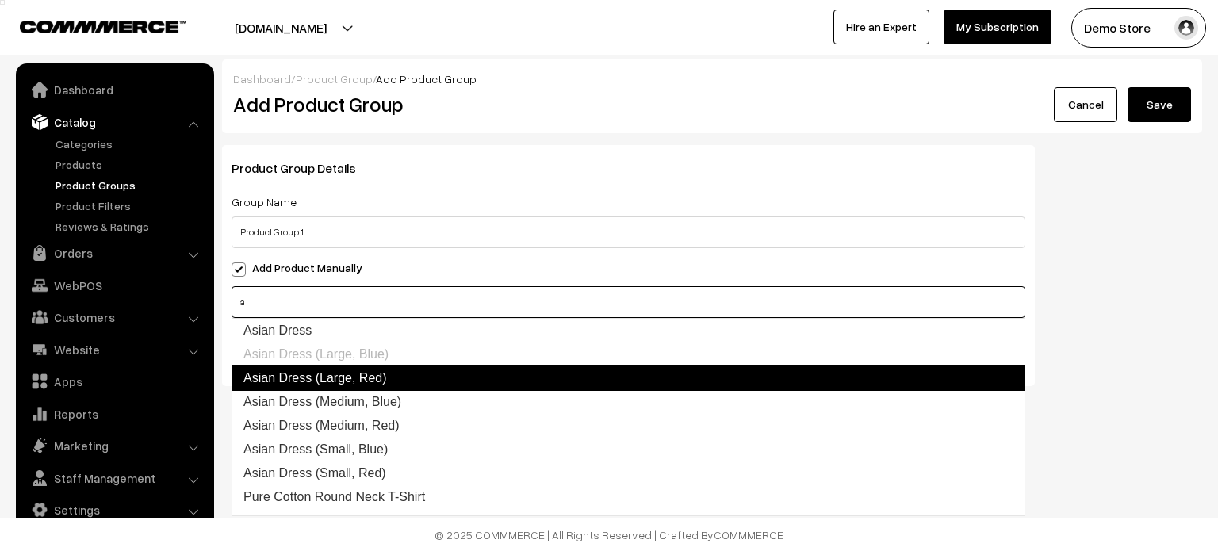
click at [306, 380] on link "Asian Dress (Large, Red)" at bounding box center [629, 378] width 794 height 25
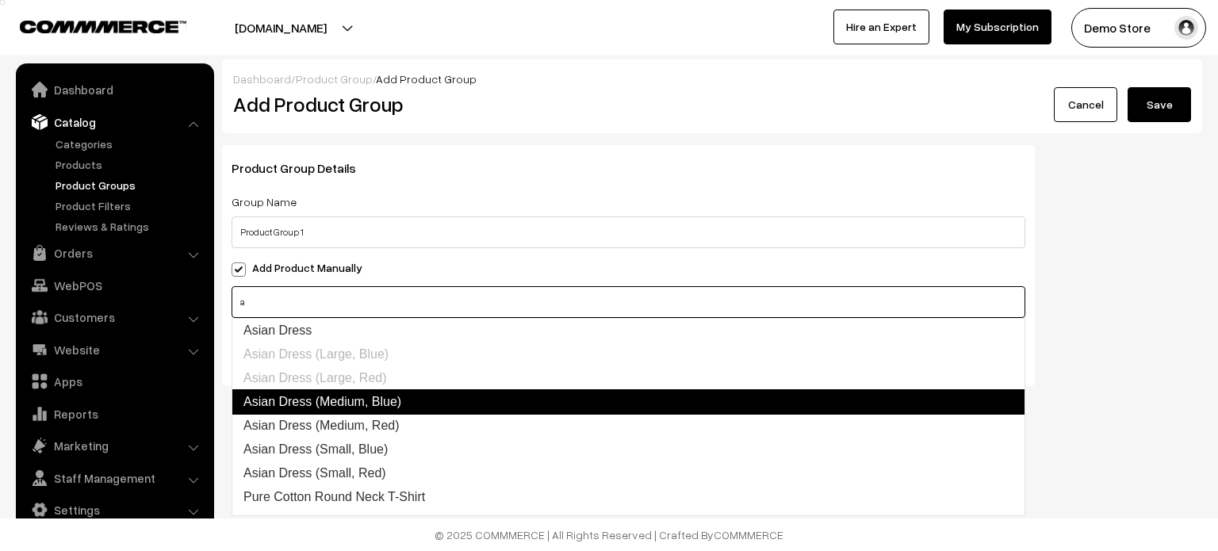
click at [322, 408] on link "Asian Dress (Medium, Blue)" at bounding box center [629, 401] width 794 height 25
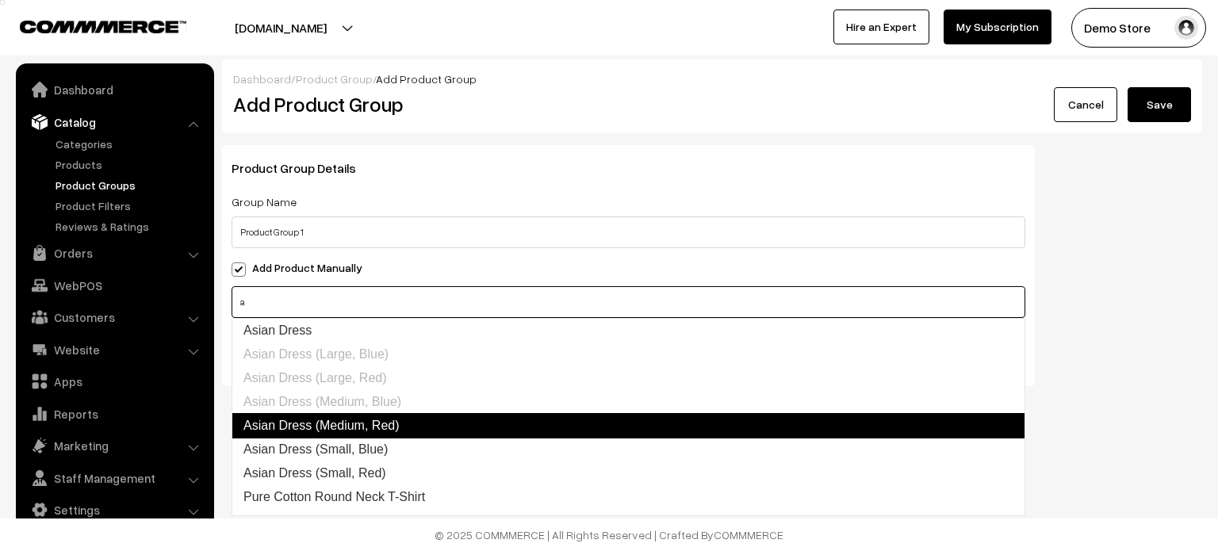
click at [326, 427] on link "Asian Dress (Medium, Red)" at bounding box center [629, 425] width 794 height 25
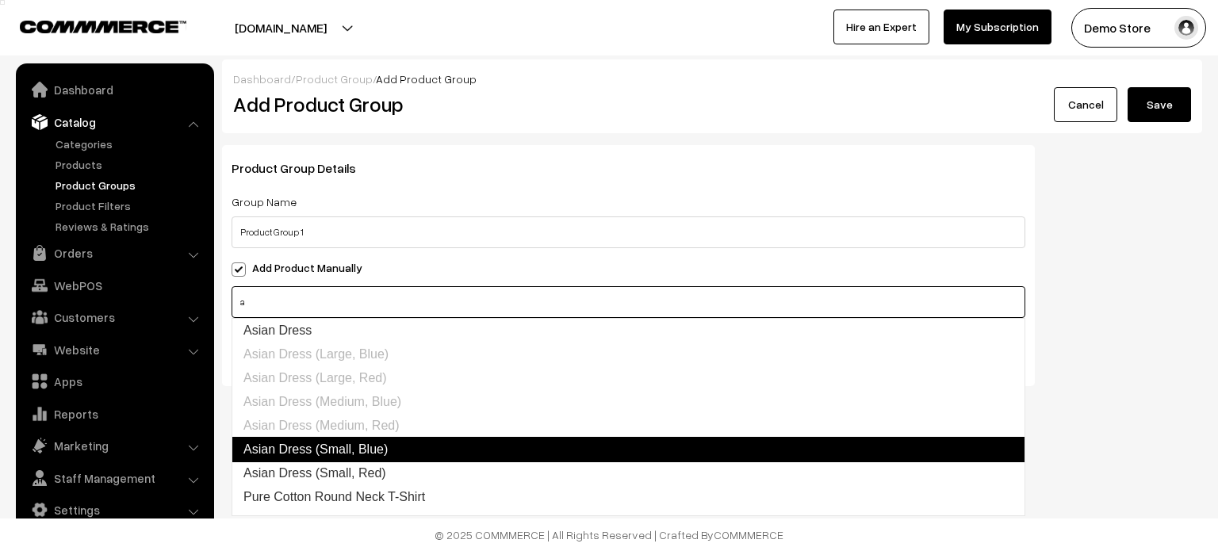
click at [335, 450] on link "Asian Dress (Small, Blue)" at bounding box center [629, 449] width 794 height 25
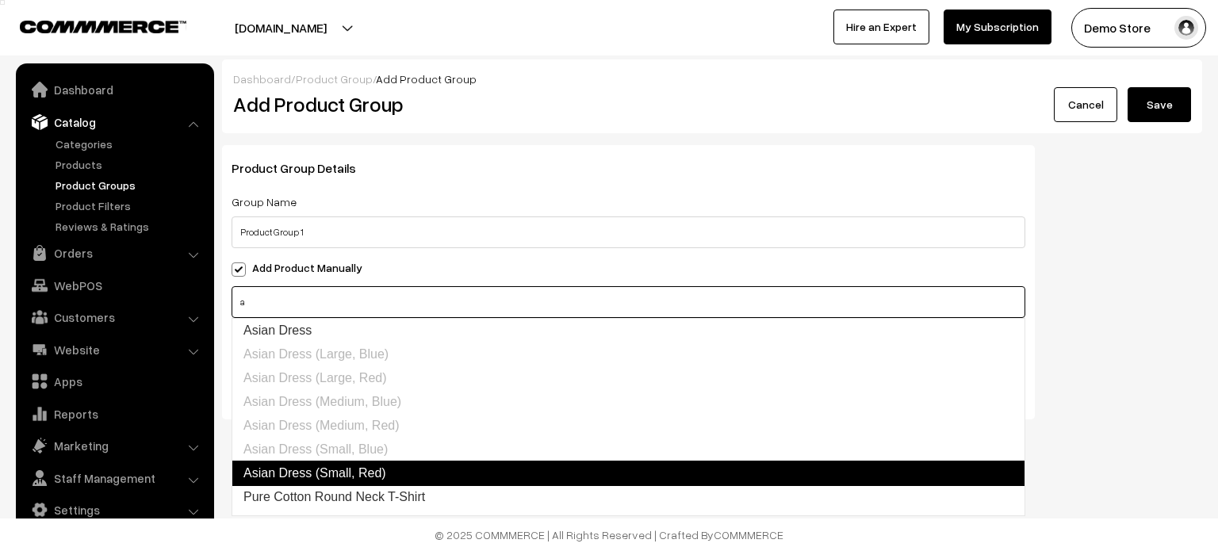
click at [333, 472] on link "Asian Dress (Small, Red)" at bounding box center [629, 473] width 794 height 25
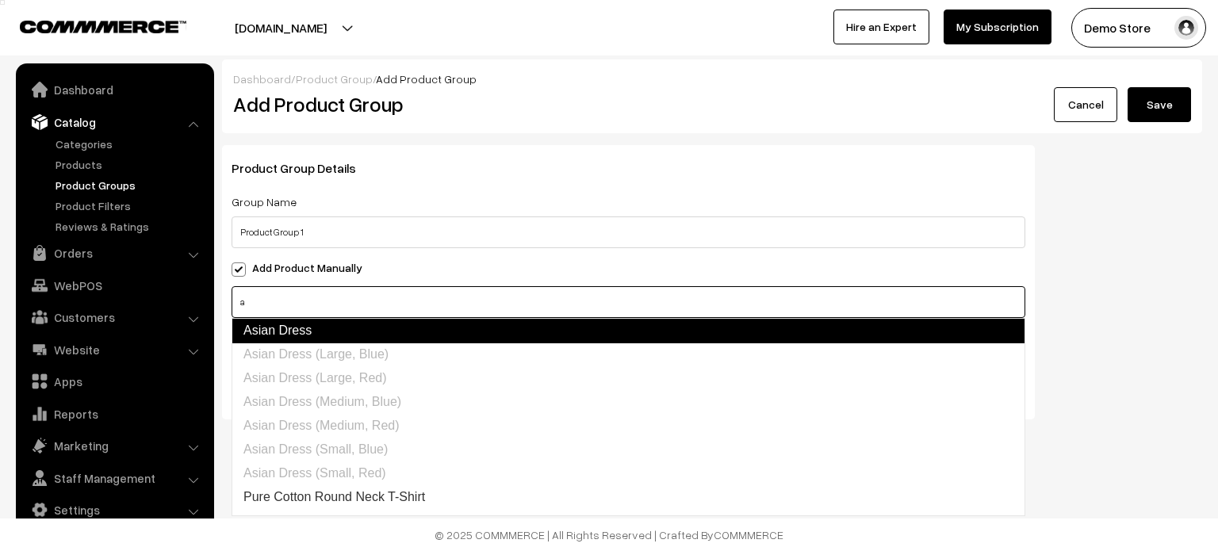
click at [292, 324] on link "Asian Dress" at bounding box center [629, 330] width 794 height 25
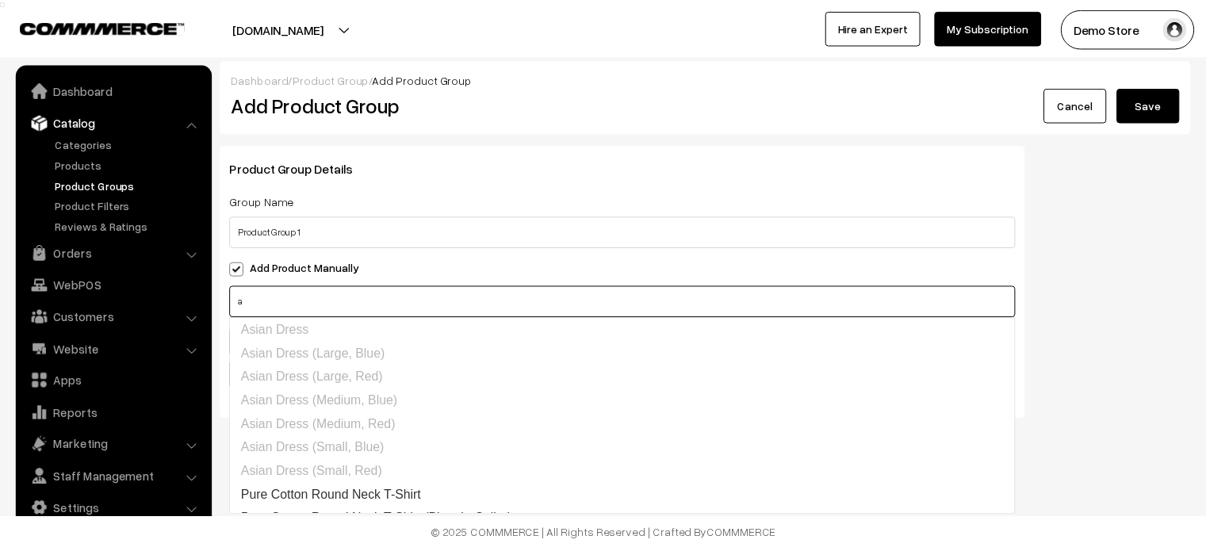
scroll to position [113, 0]
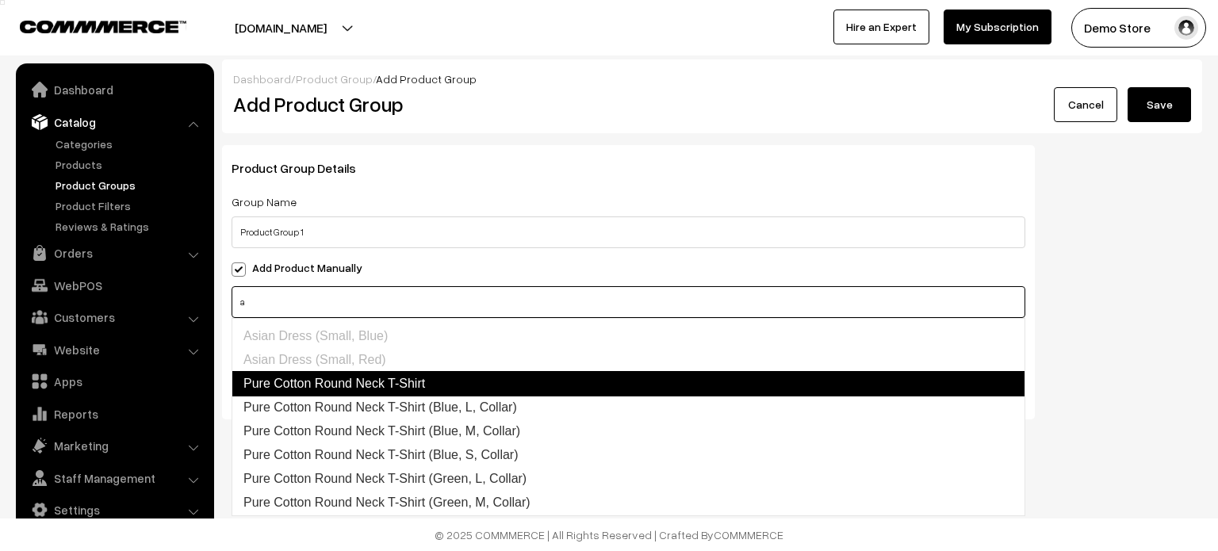
click at [305, 374] on link "Pure Cotton Round Neck T-Shirt" at bounding box center [629, 383] width 794 height 25
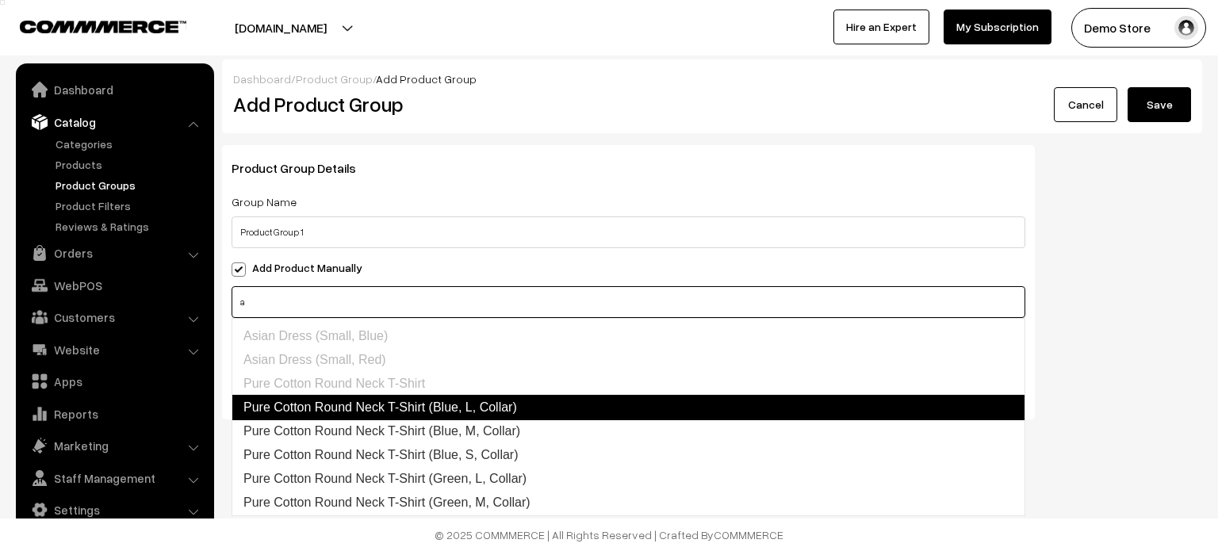
click at [299, 399] on link "Pure Cotton Round Neck T-Shirt (Blue, L, Collar)" at bounding box center [629, 407] width 794 height 25
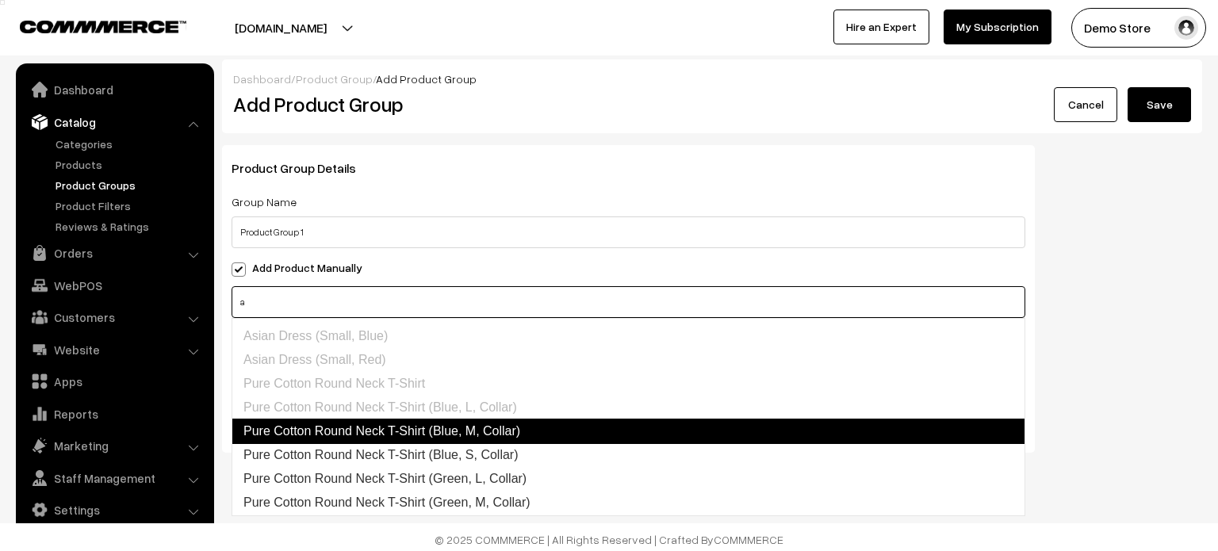
click at [305, 431] on link "Pure Cotton Round Neck T-Shirt (Blue, M, Collar)" at bounding box center [629, 431] width 794 height 25
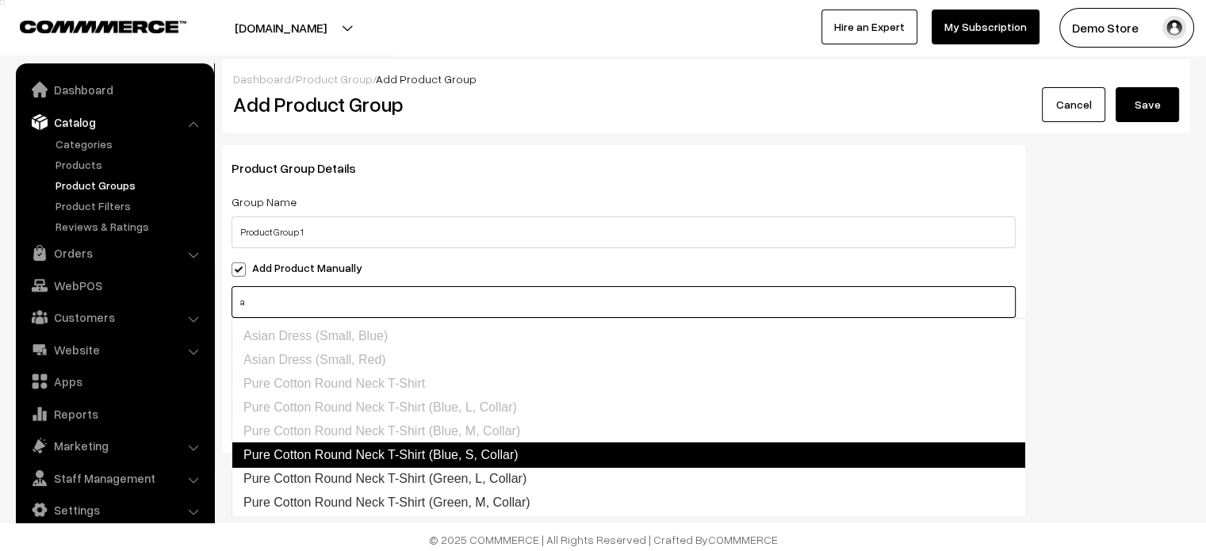
click at [310, 462] on link "Pure Cotton Round Neck T-Shirt (Blue, S, Collar)" at bounding box center [629, 455] width 794 height 25
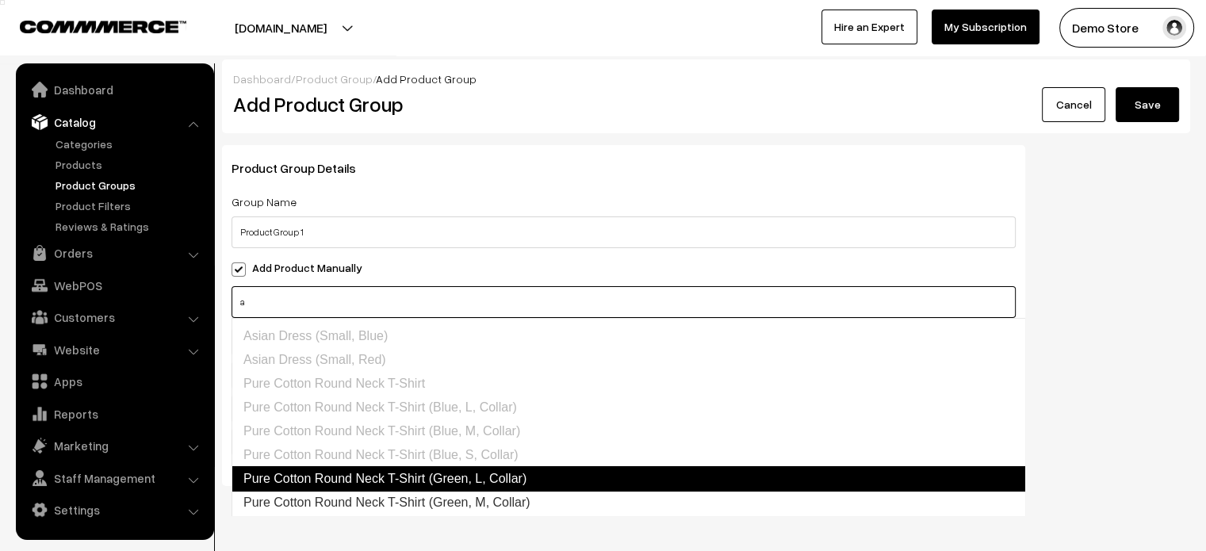
click at [318, 485] on link "Pure Cotton Round Neck T-Shirt (Green, L, Collar)" at bounding box center [629, 478] width 794 height 25
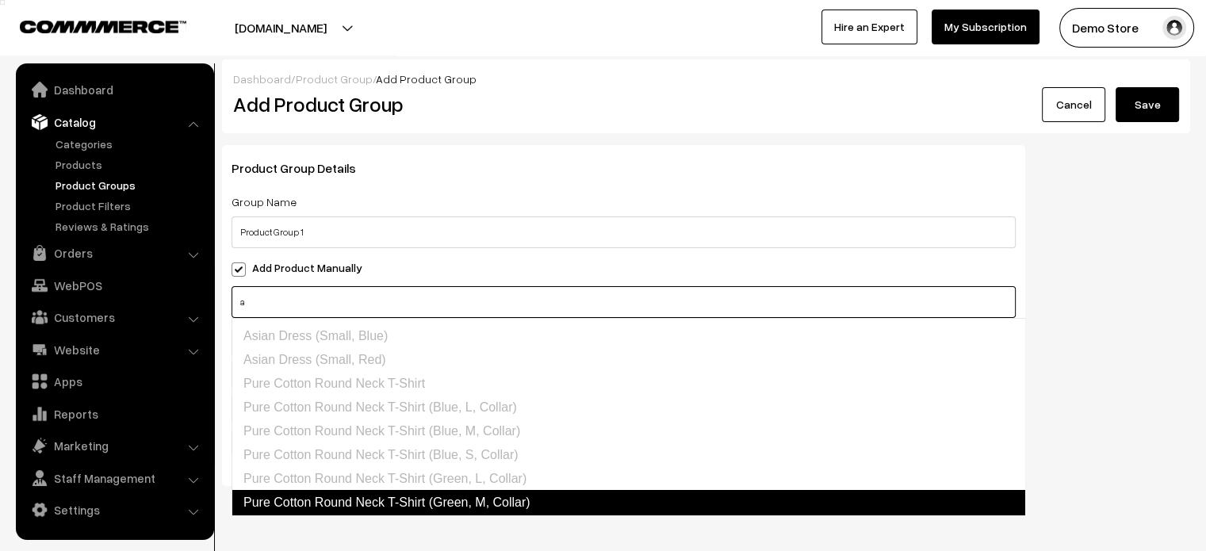
click at [323, 504] on link "Pure Cotton Round Neck T-Shirt (Green, M, Collar)" at bounding box center [629, 502] width 794 height 25
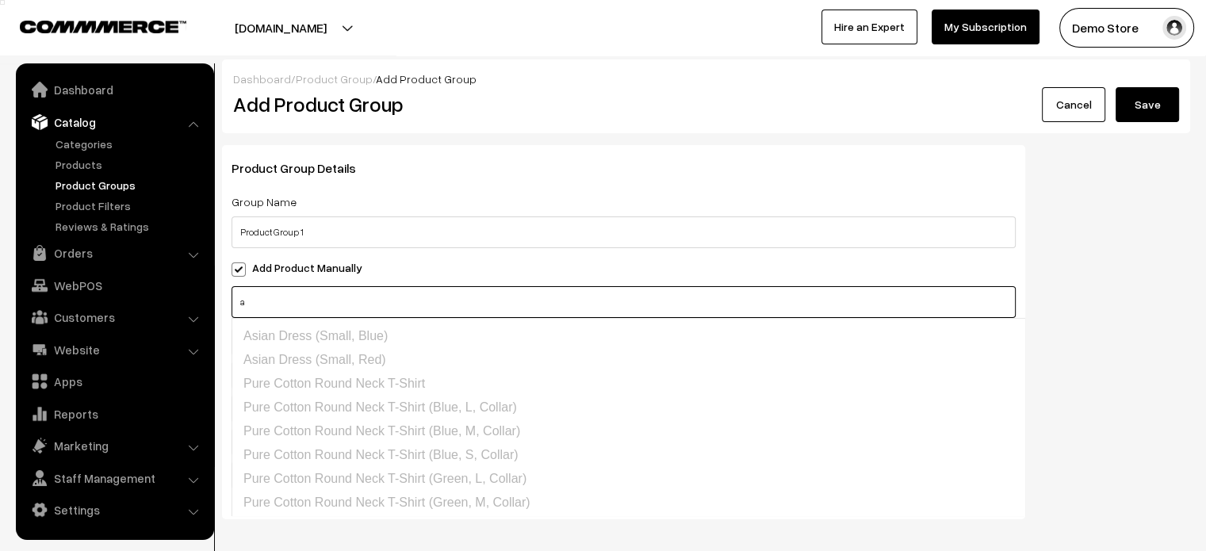
type input "a"
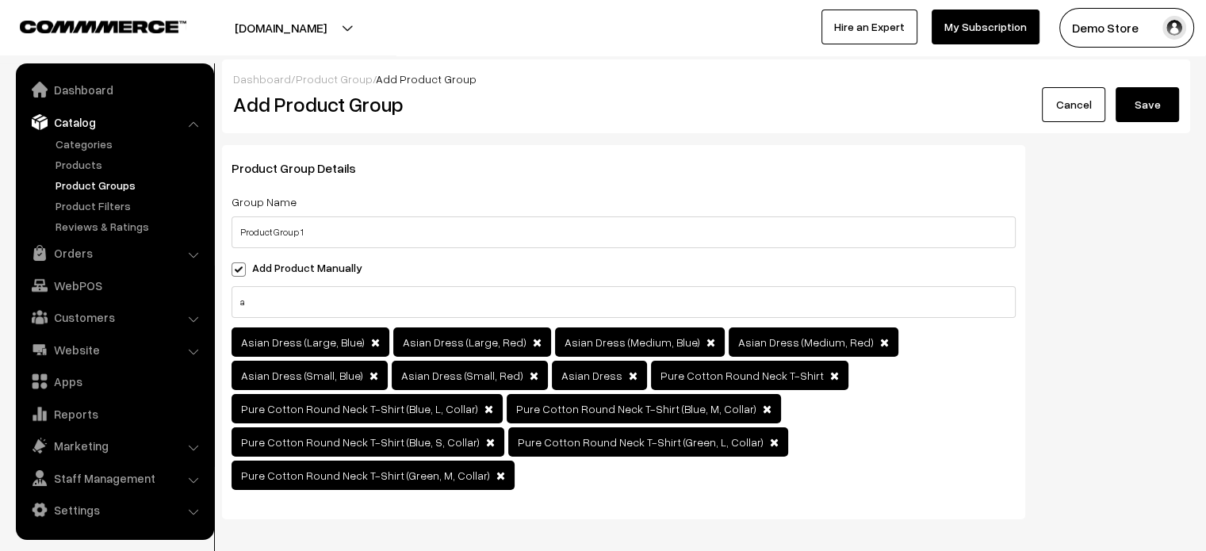
click at [1085, 272] on div "Product Group Details Group Name Product Group 1 Add Product Manually a Asian D…" at bounding box center [706, 338] width 992 height 386
click at [1152, 105] on button "Save" at bounding box center [1147, 104] width 63 height 35
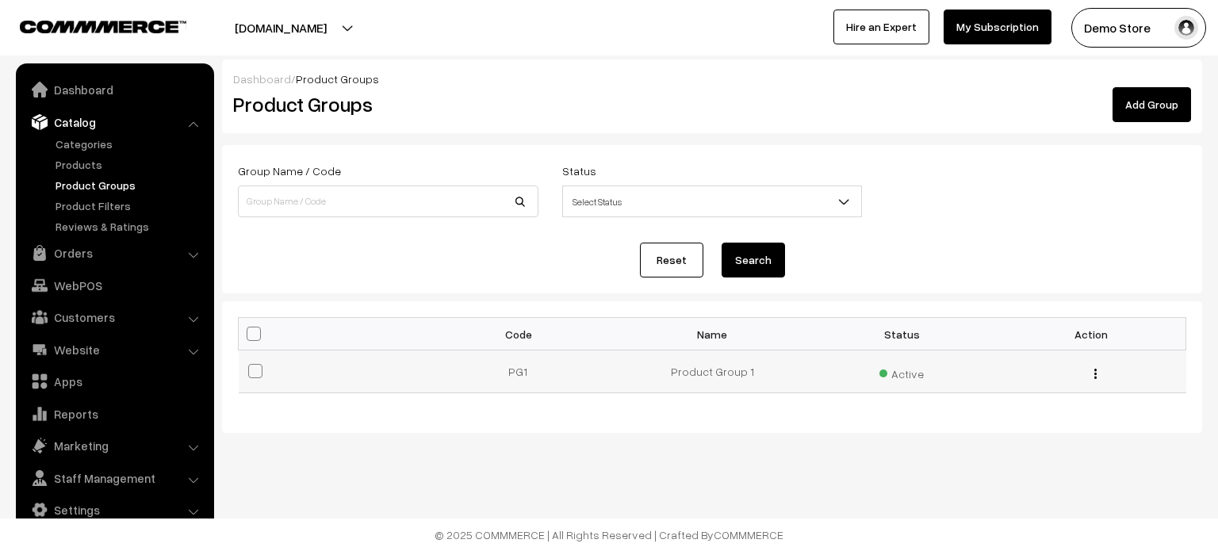
click at [902, 372] on span "Active" at bounding box center [901, 372] width 44 height 21
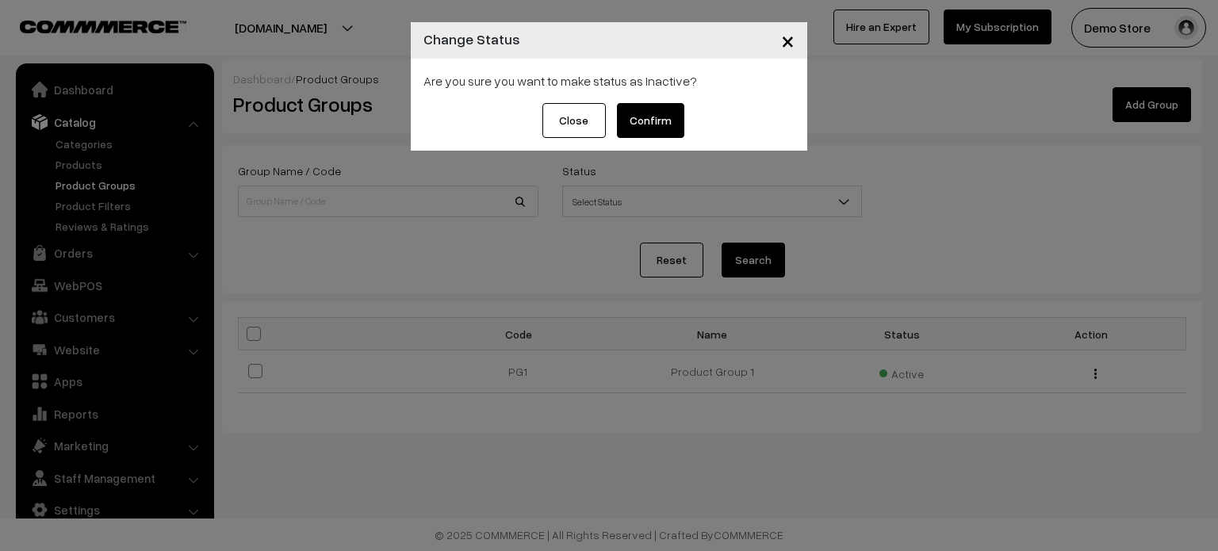
click at [789, 40] on span "×" at bounding box center [787, 39] width 13 height 29
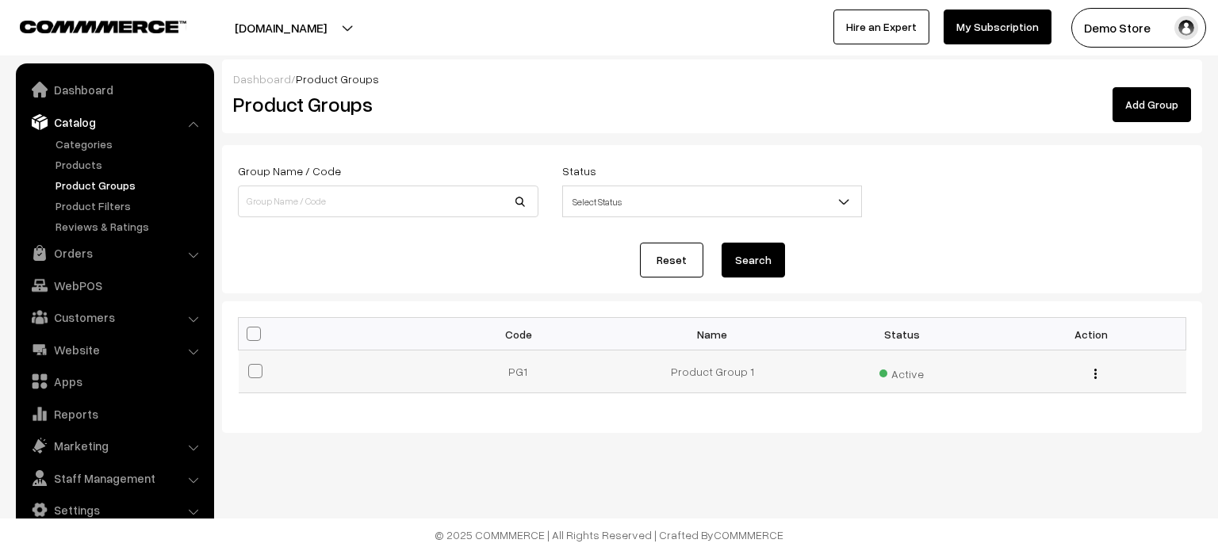
click at [1095, 371] on img "button" at bounding box center [1095, 374] width 2 height 10
click at [1003, 399] on link "Edit" at bounding box center [1024, 396] width 135 height 35
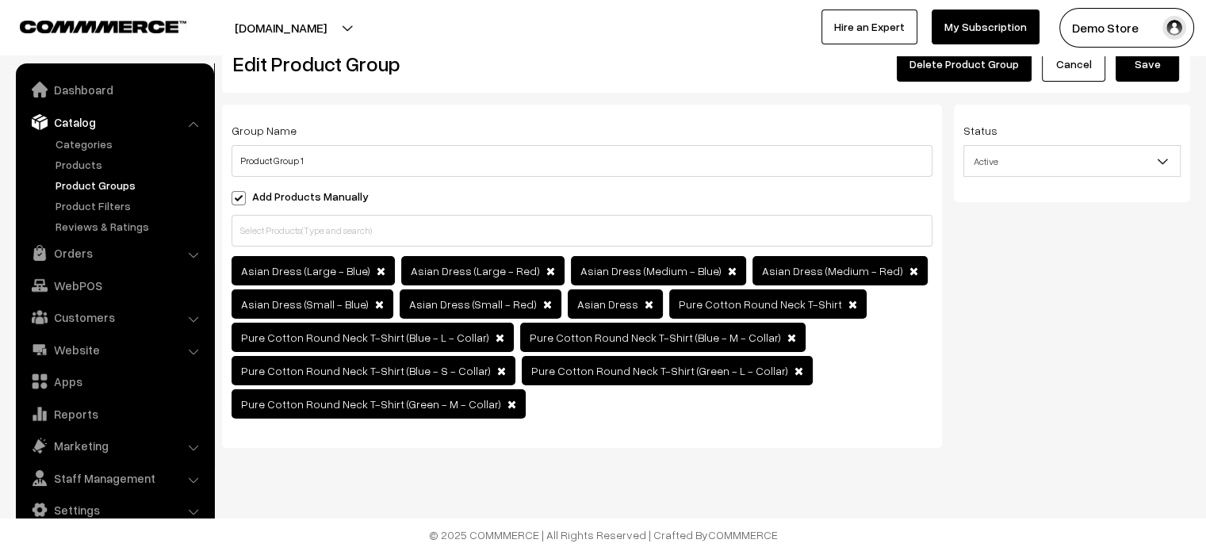
scroll to position [50, 0]
click at [523, 217] on input "text" at bounding box center [582, 231] width 701 height 32
type input "b"
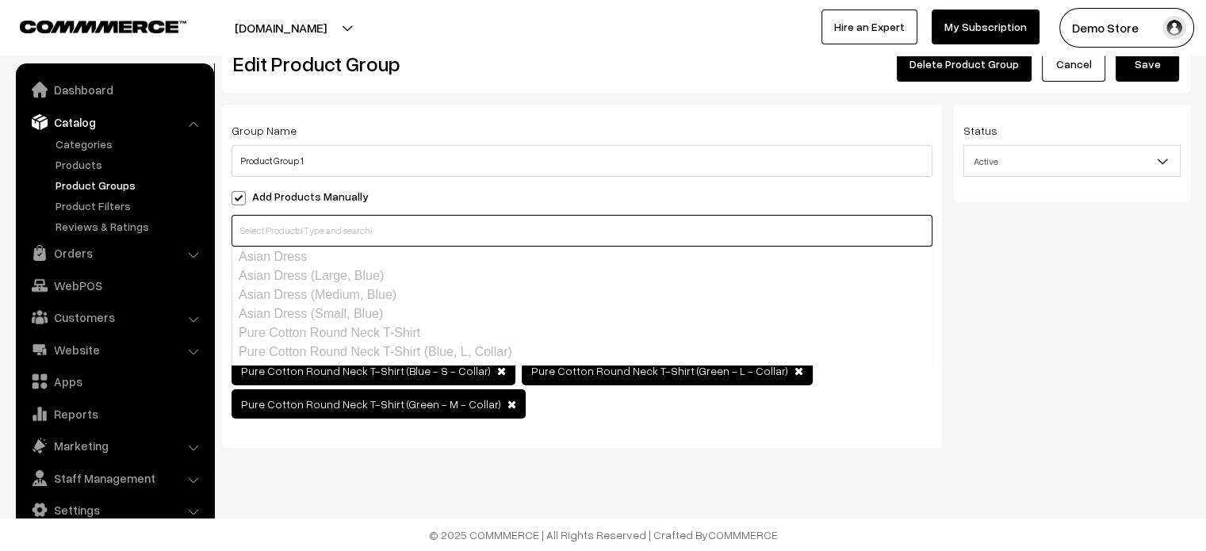
type input "a"
type input "g"
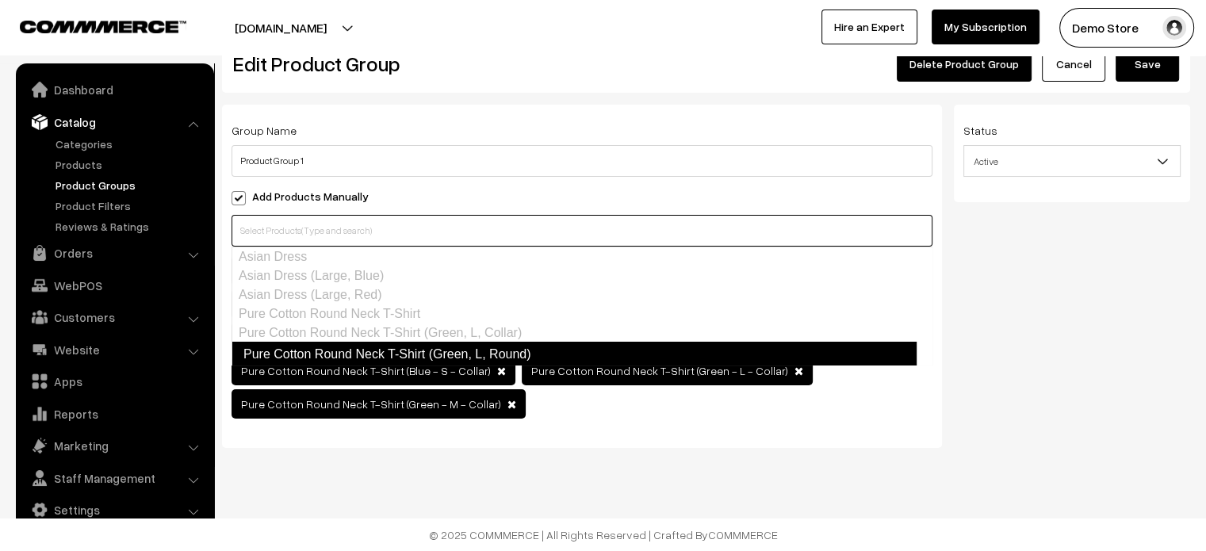
scroll to position [1, 0]
click at [475, 341] on link "Pure Cotton Round Neck T-Shirt (Green, L, Round)" at bounding box center [574, 353] width 685 height 25
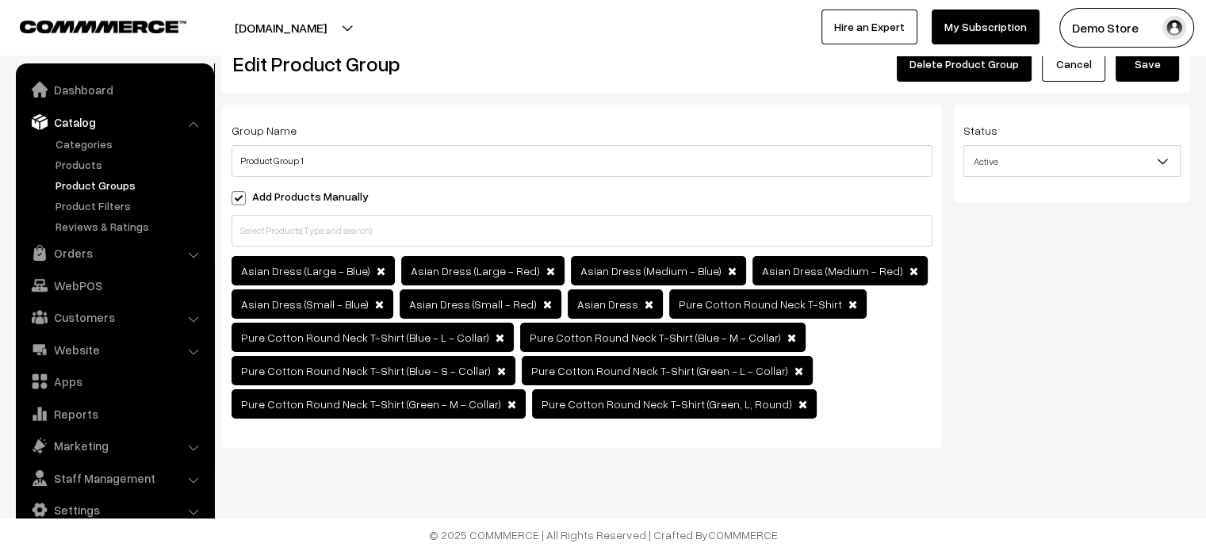
click at [872, 447] on div "Group Name Product Group 1 Add Products Manually Asian Dress (Large - Blue) -" at bounding box center [582, 282] width 744 height 355
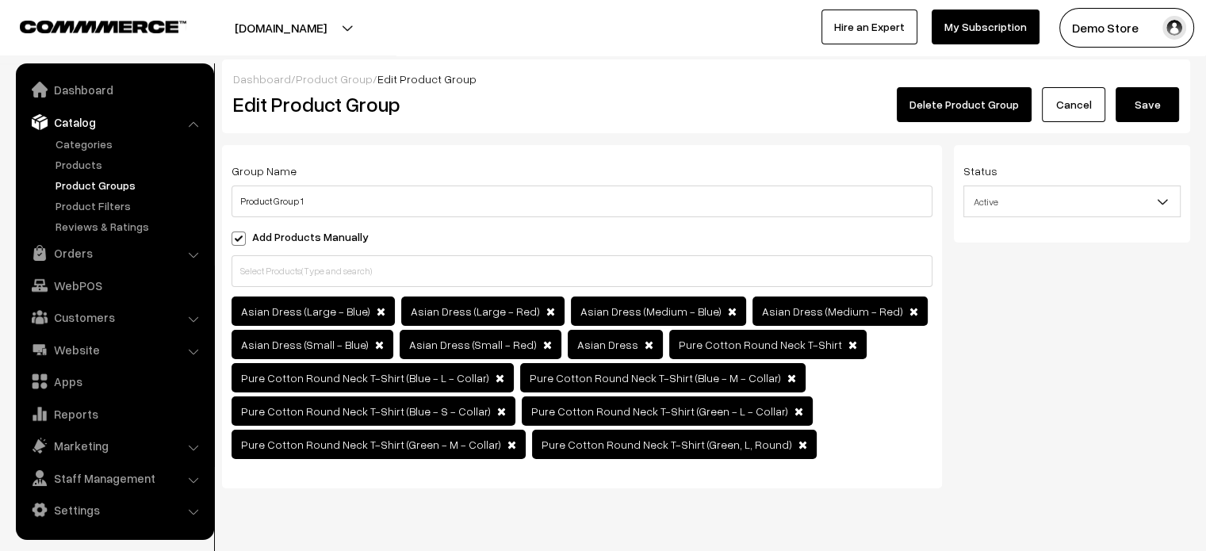
click at [1164, 105] on button "Save" at bounding box center [1147, 104] width 63 height 35
